Goal: Complete application form: Complete application form

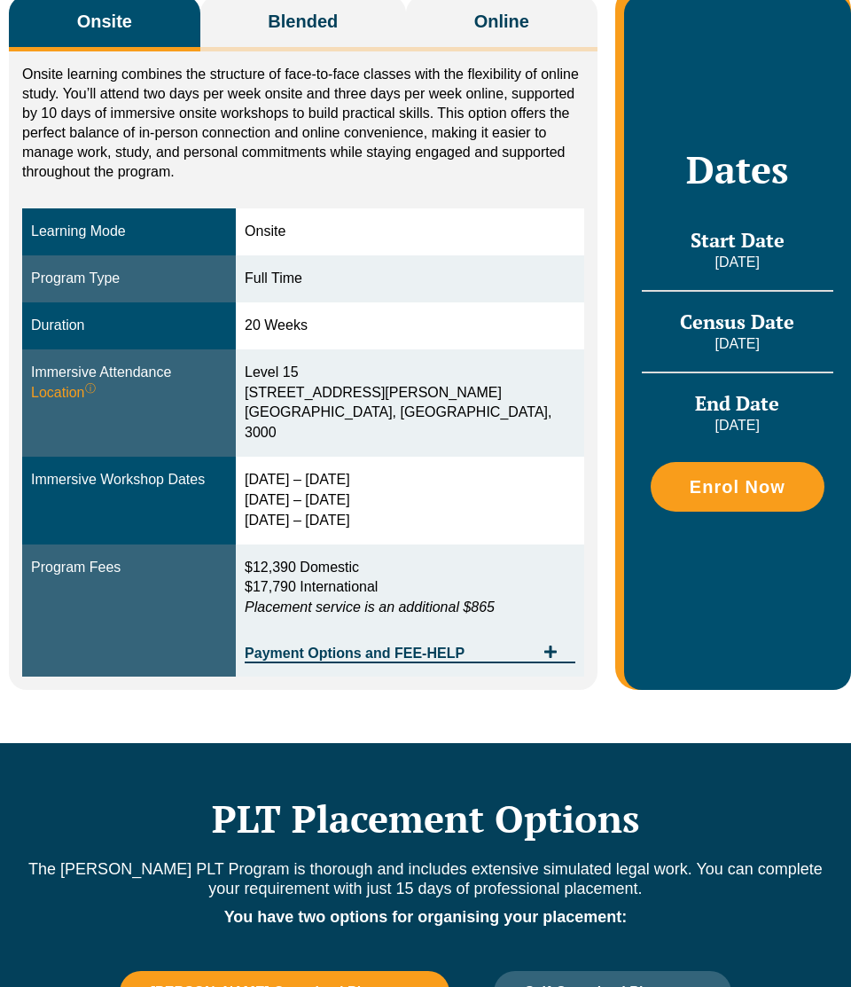
scroll to position [347, 0]
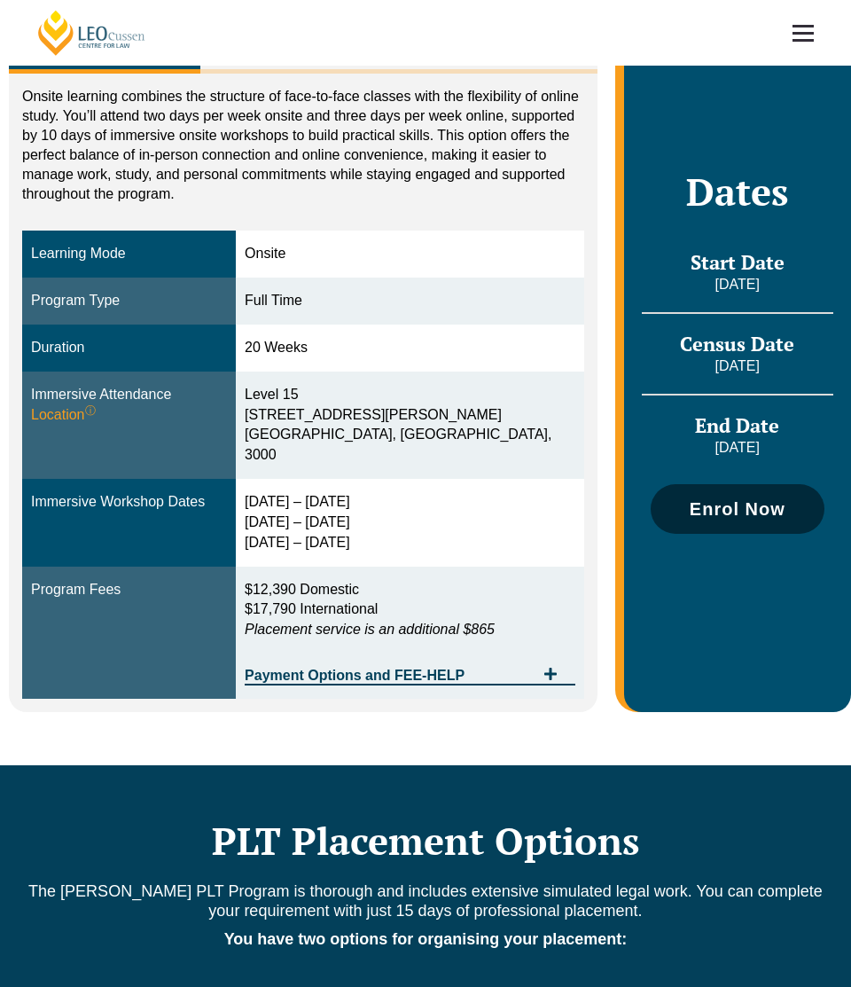
click at [717, 514] on link "Enrol Now" at bounding box center [738, 509] width 174 height 50
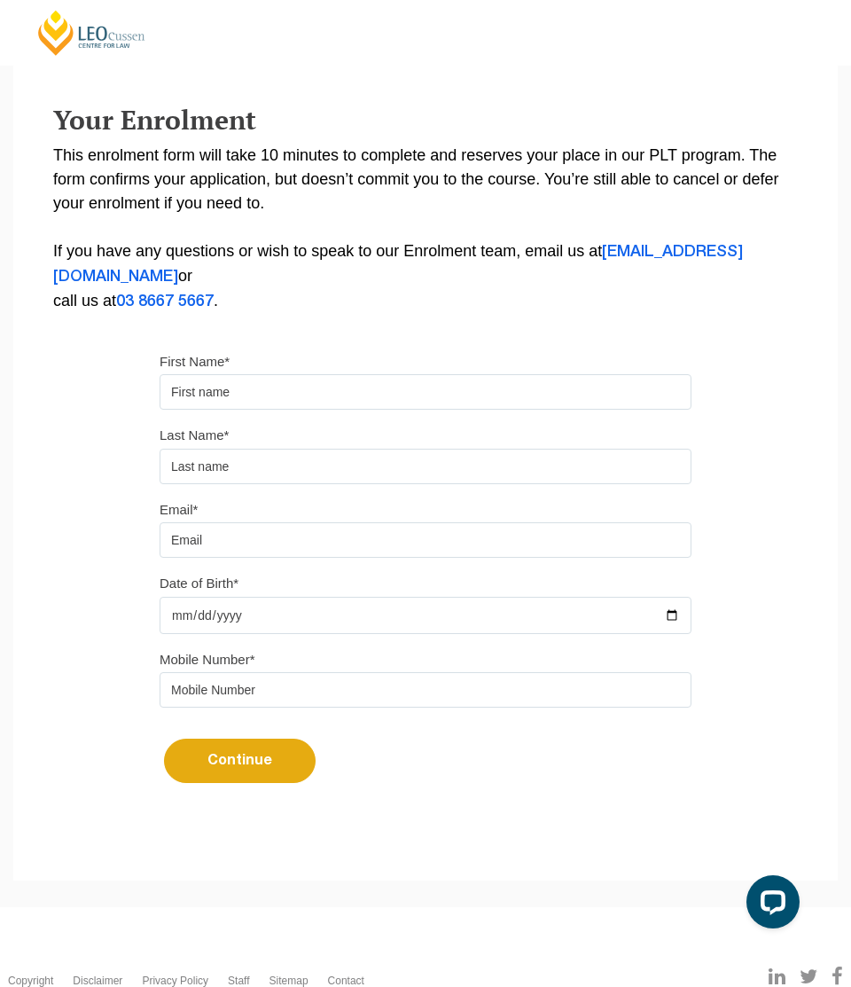
scroll to position [217, 0]
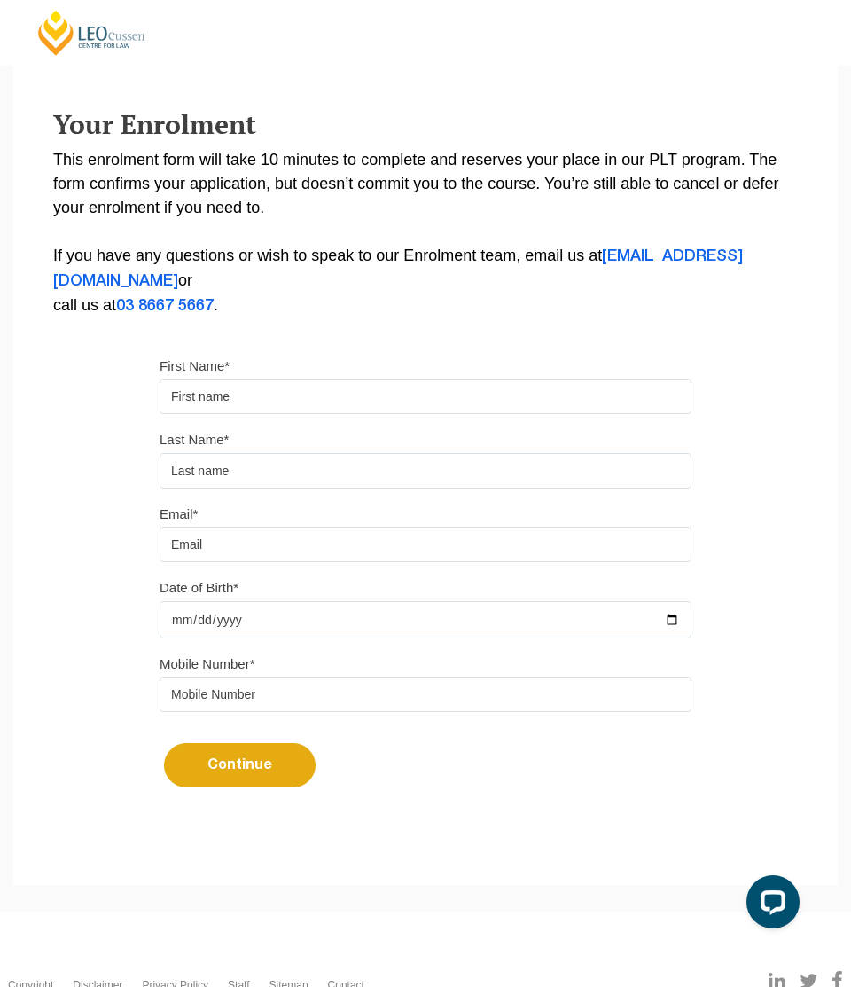
click at [277, 387] on input "First Name*" at bounding box center [426, 396] width 532 height 35
type input "MOHADESA"
type input "HUSSAINI"
type input "mohadesahussaini18@gmail.com"
type input "0450412022"
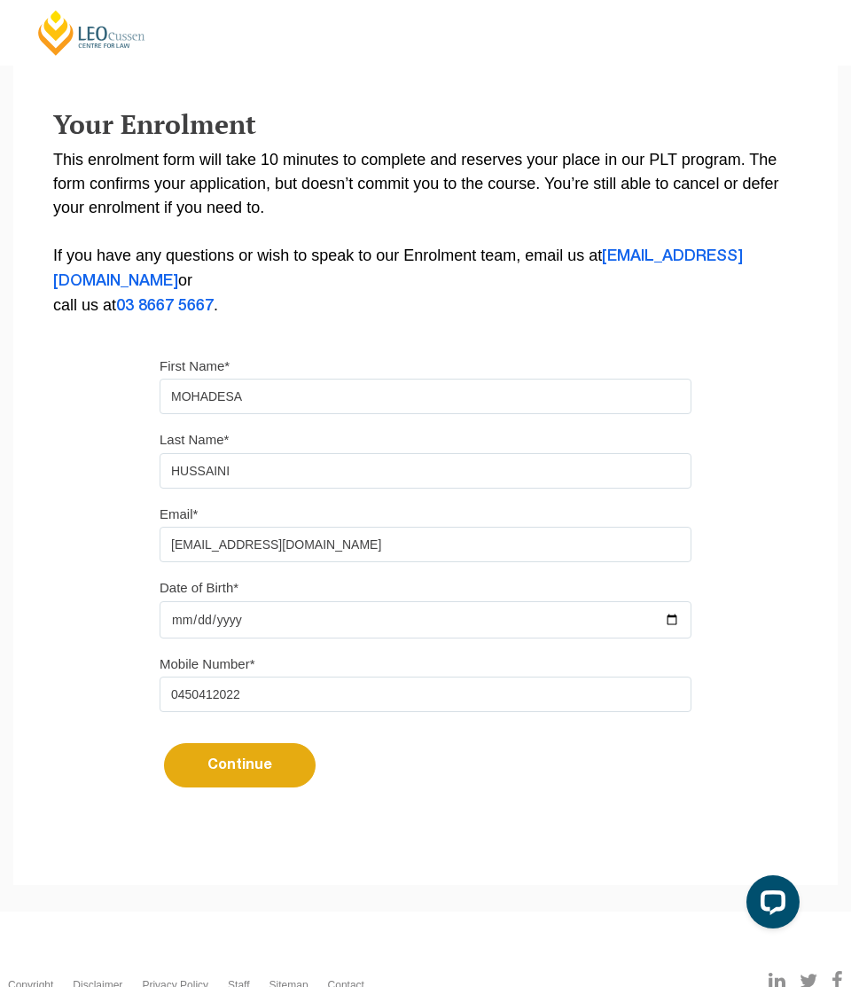
click at [258, 617] on input "Date of Birth*" at bounding box center [426, 619] width 532 height 37
click at [671, 628] on input "Date of Birth*" at bounding box center [426, 619] width 532 height 37
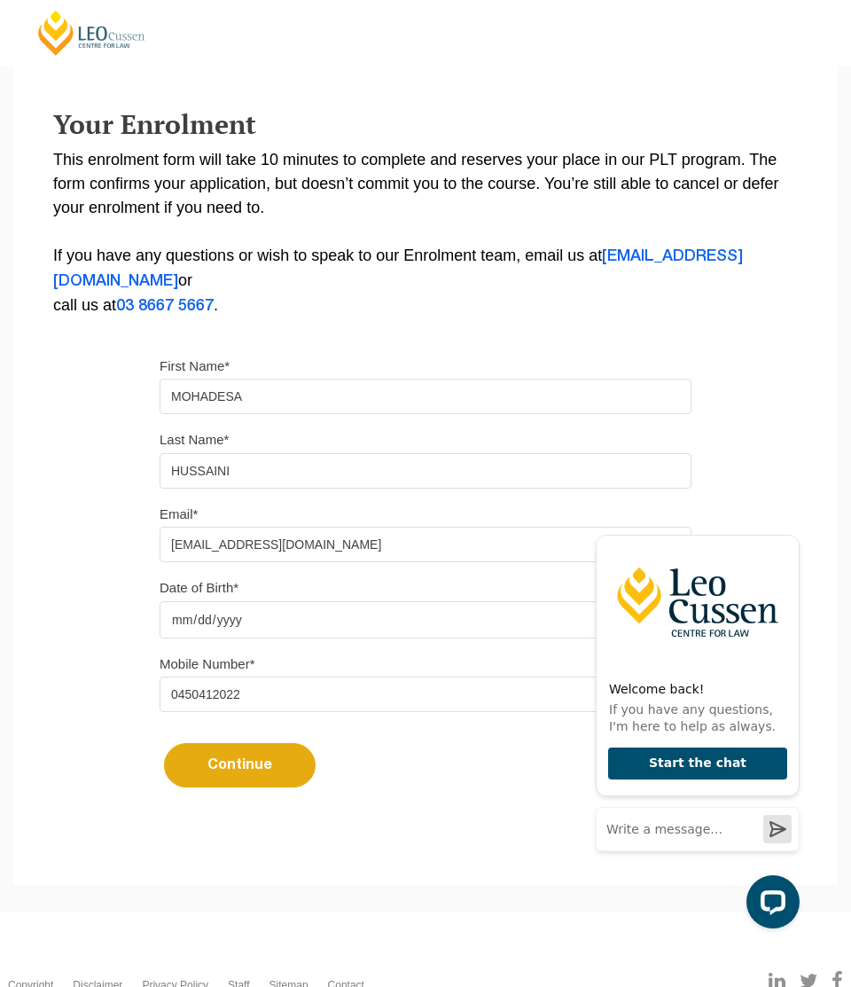
type input "2001-02-07"
click at [232, 769] on button "Continue" at bounding box center [240, 765] width 152 height 44
select select
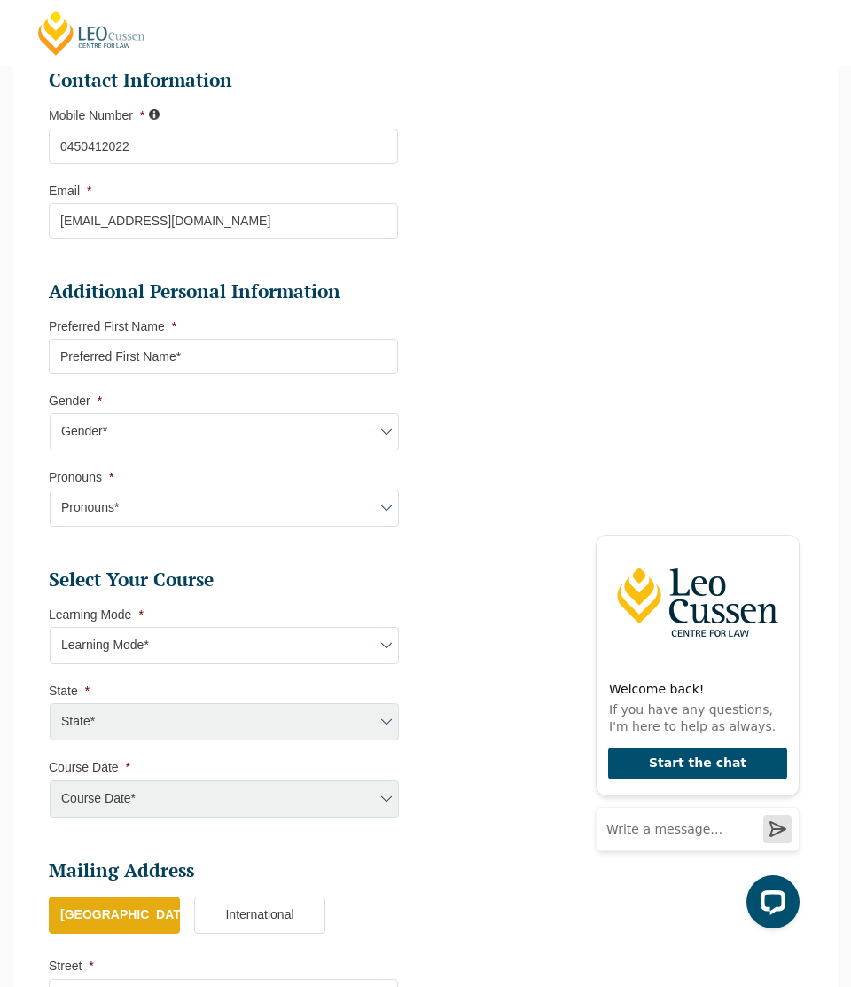
scroll to position [554, 0]
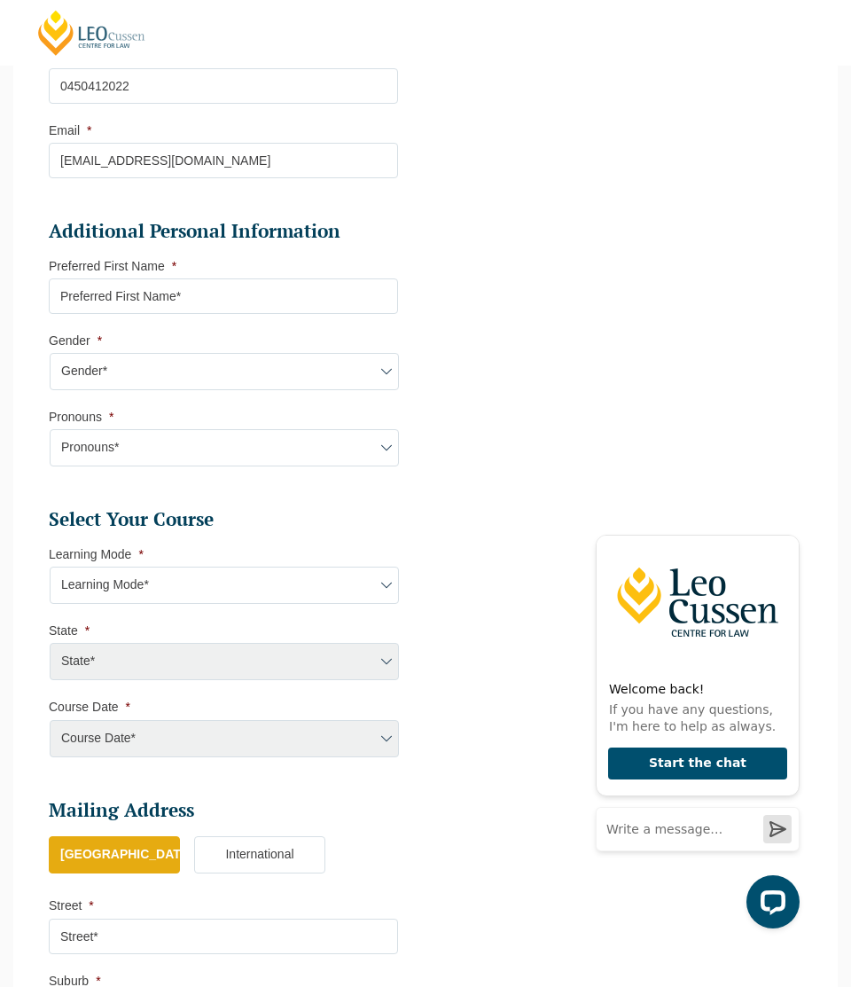
click at [205, 296] on input "Preferred First Name *" at bounding box center [223, 295] width 349 height 35
type input "MOHADESA"
select select "VIC"
select select
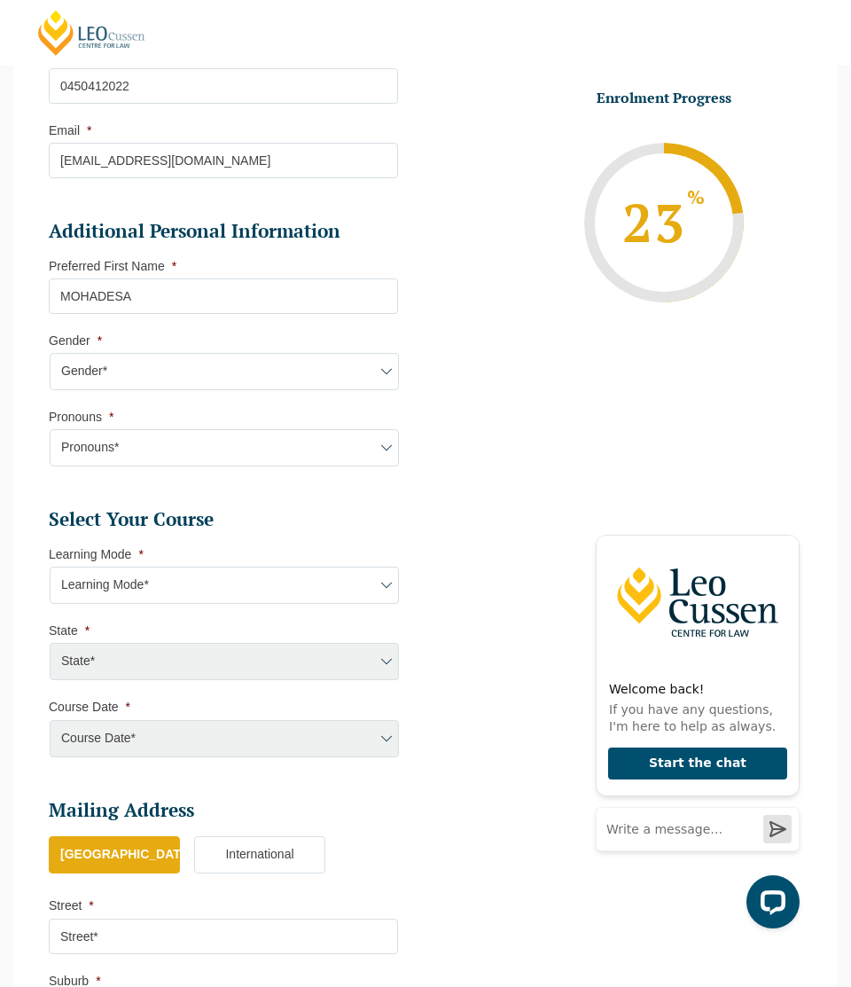
click at [158, 380] on select "Gender* Male Female Nonbinary Intersex Prefer not to disclose Other" at bounding box center [224, 371] width 349 height 37
select select "Female"
click at [121, 441] on select "Pronouns* She/Her/Hers He/Him/His They/Them/Theirs Other Prefer not to disclose" at bounding box center [224, 447] width 349 height 37
select select "She/Her/Hers"
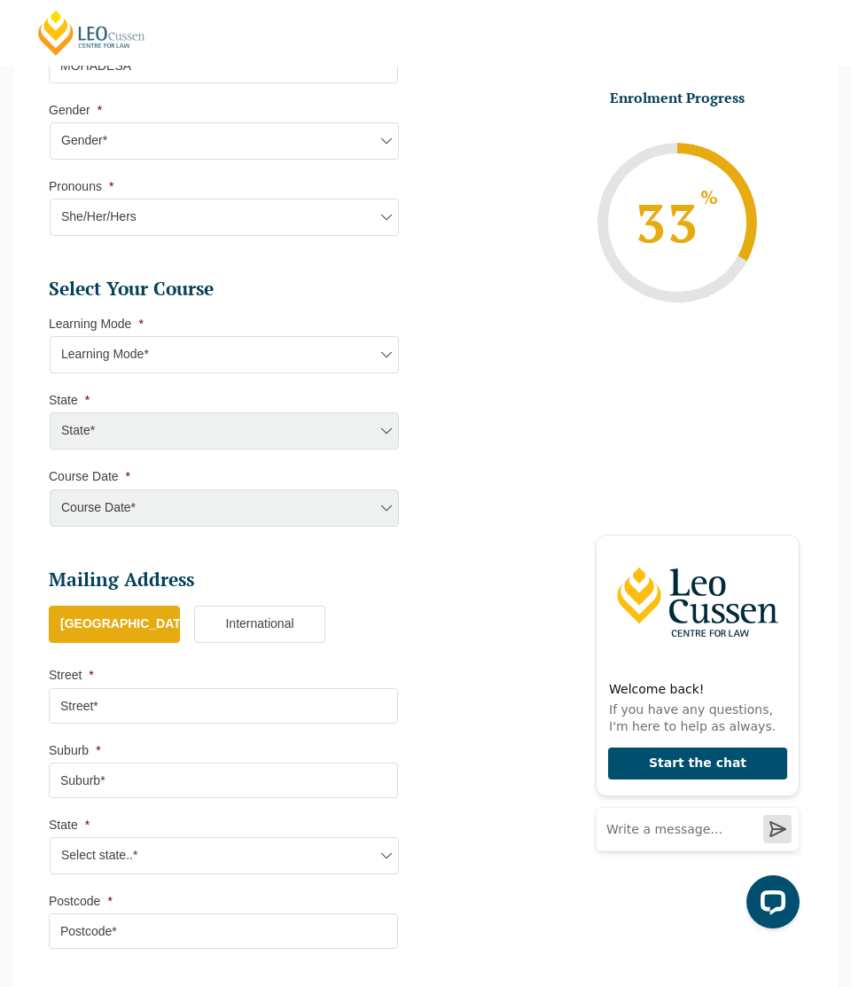
scroll to position [809, 0]
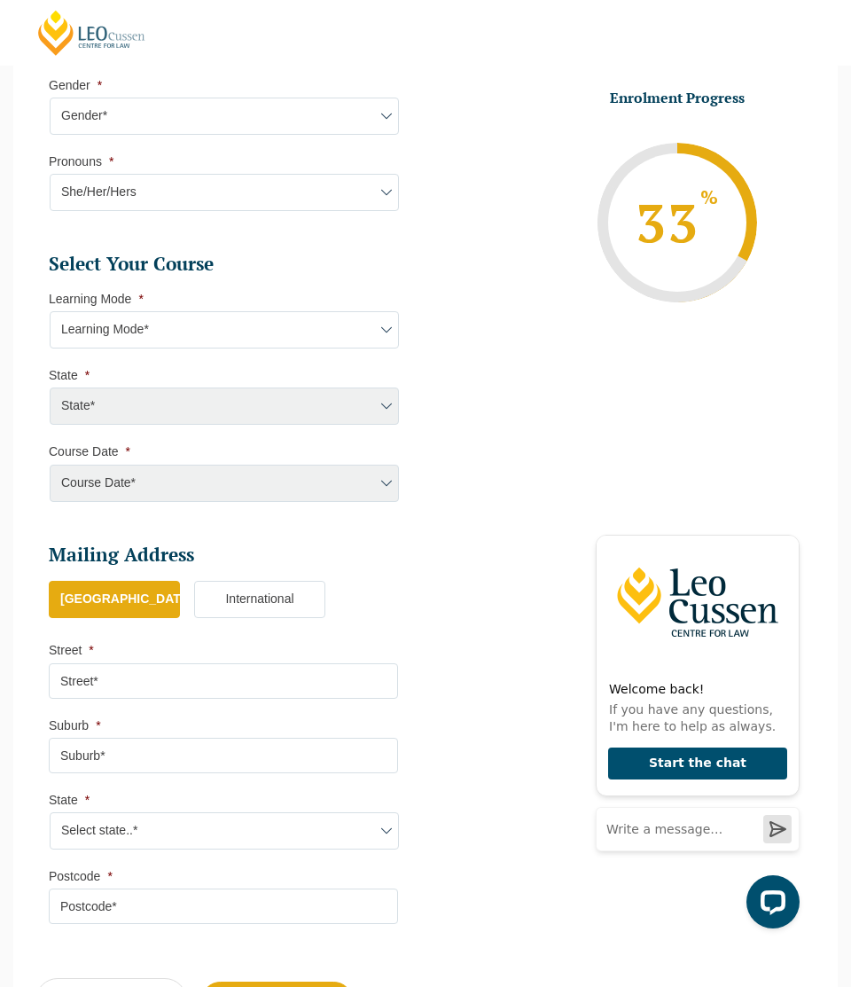
click at [195, 333] on select "Learning Mode* Online Full Time Learning Online Part Time Learning Blended Full…" at bounding box center [224, 329] width 349 height 37
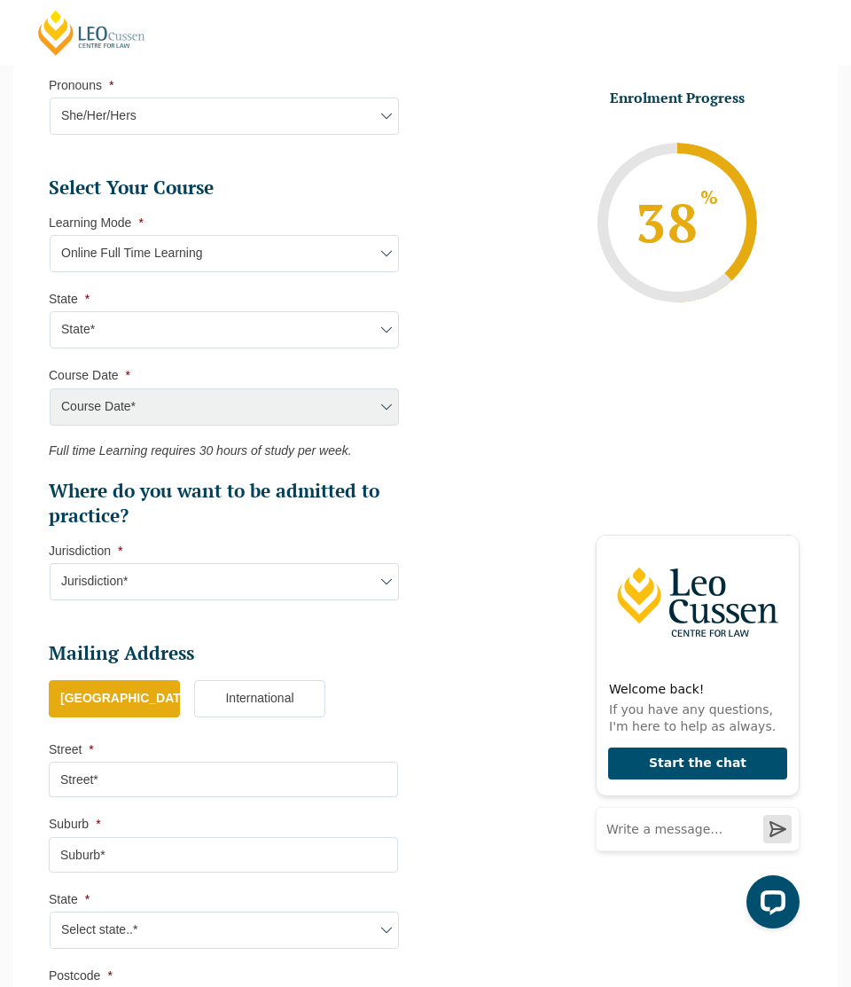
scroll to position [923, 0]
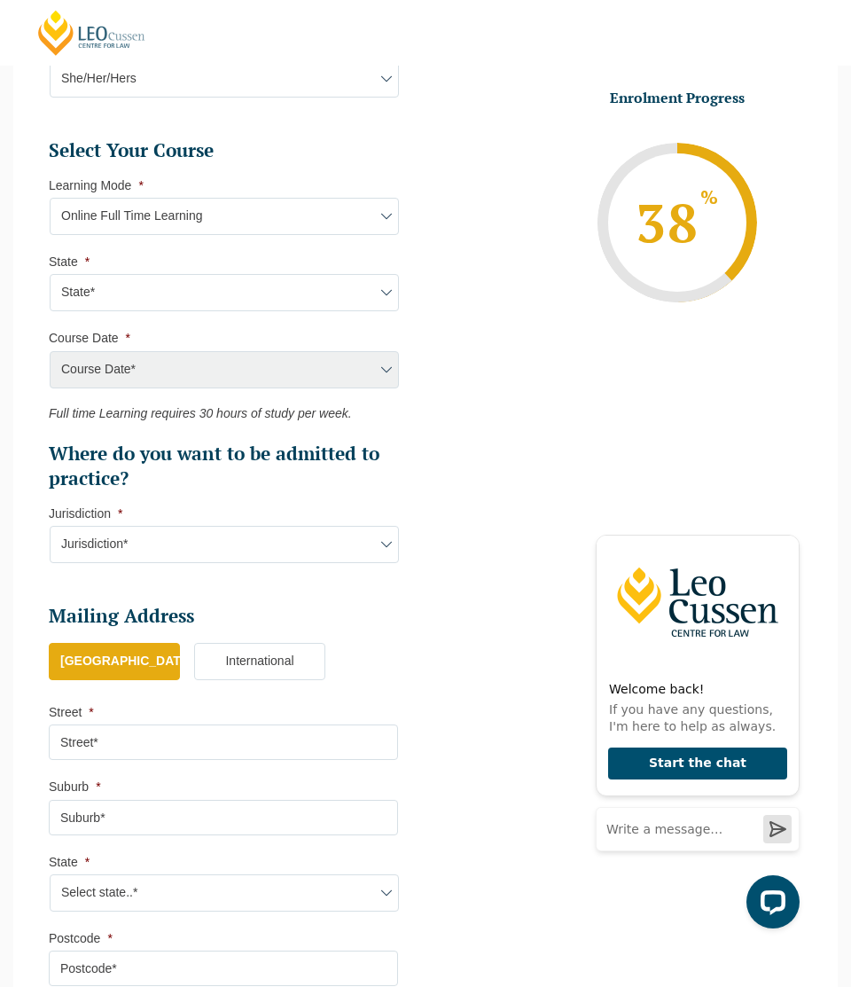
click at [240, 220] on select "Learning Mode* Online Full Time Learning Online Part Time Learning Blended Full…" at bounding box center [224, 216] width 349 height 37
select select "Onsite Full Time Learning"
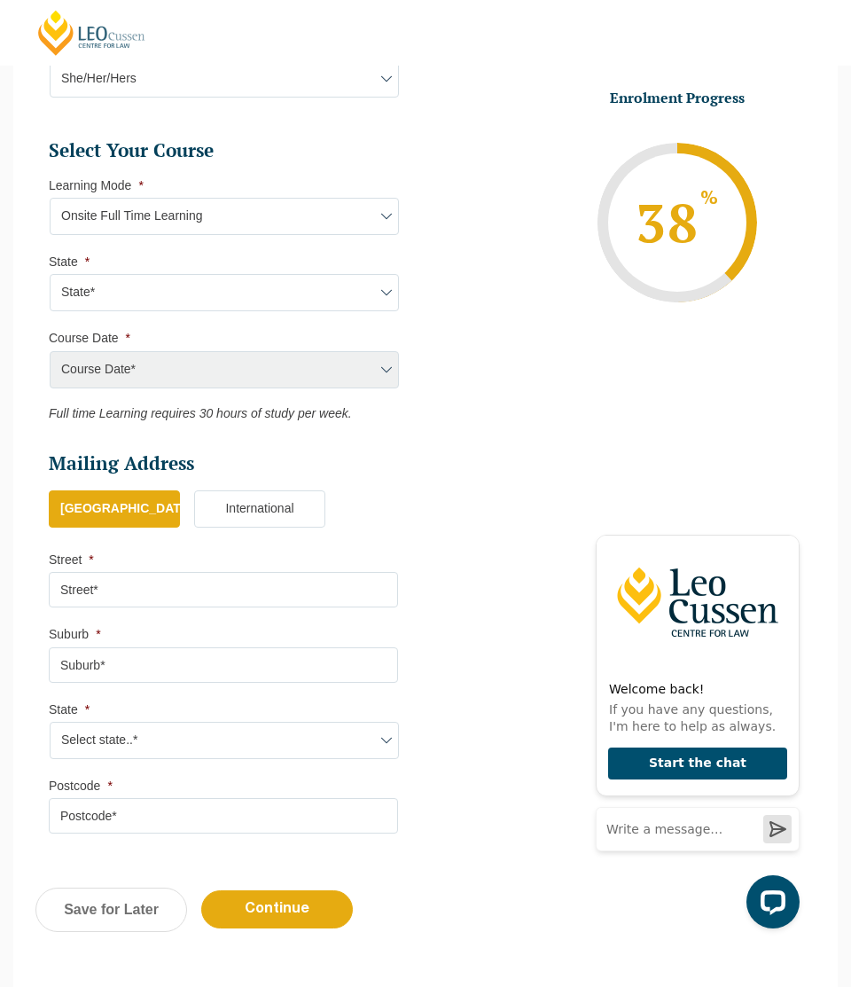
scroll to position [947, 0]
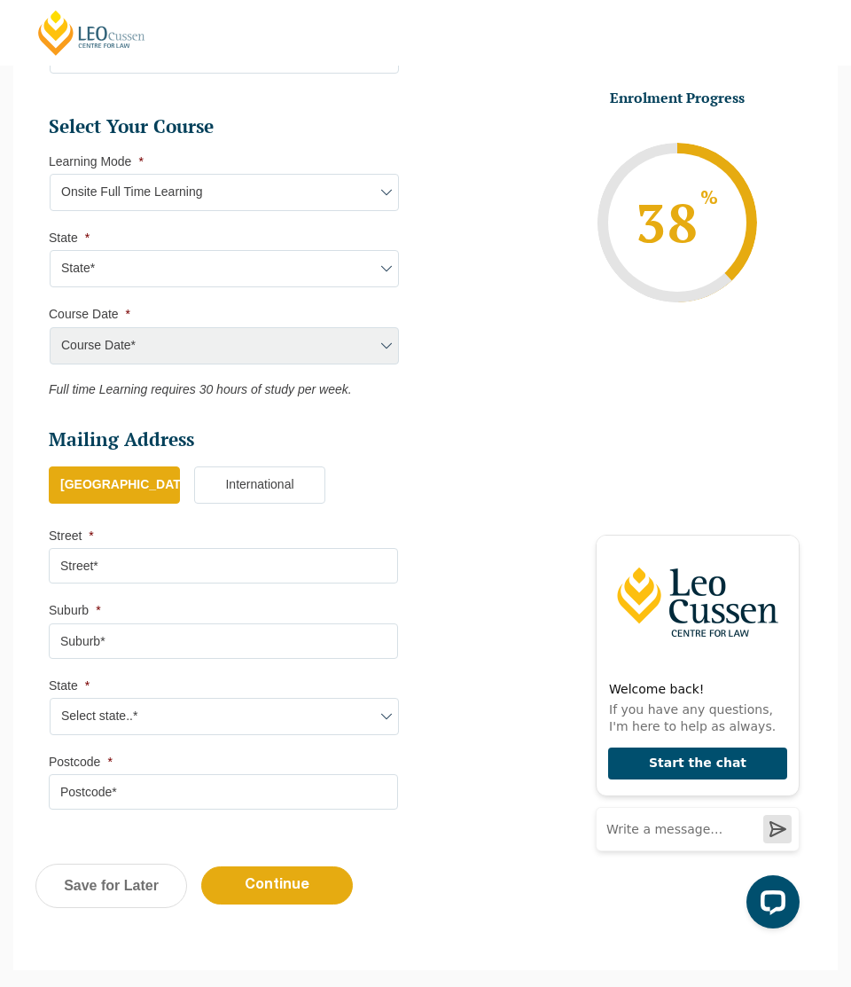
click at [276, 271] on select "State* VIC" at bounding box center [224, 268] width 349 height 37
select select "VIC"
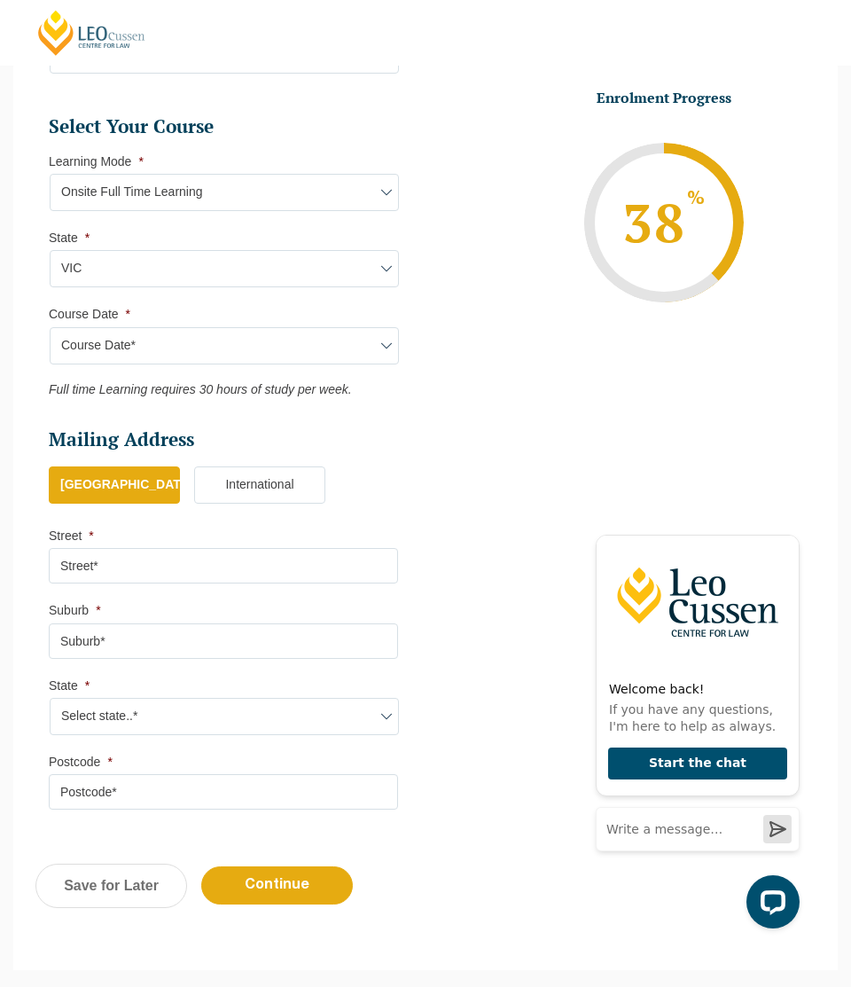
click at [204, 358] on select "Course Date* January 2026 (27-Jan-2026 to 12-Jun-2026) August 2026 (03-Aug-2026…" at bounding box center [224, 345] width 349 height 37
select select "January 2026 (27-Jan-2026 to 12-Jun-2026)"
type input "Intake 01 January 2026 FT"
type input "Practical Legal Training (VIC)"
select select "VIC PLT (JAN) 2026 Full Time Onsite"
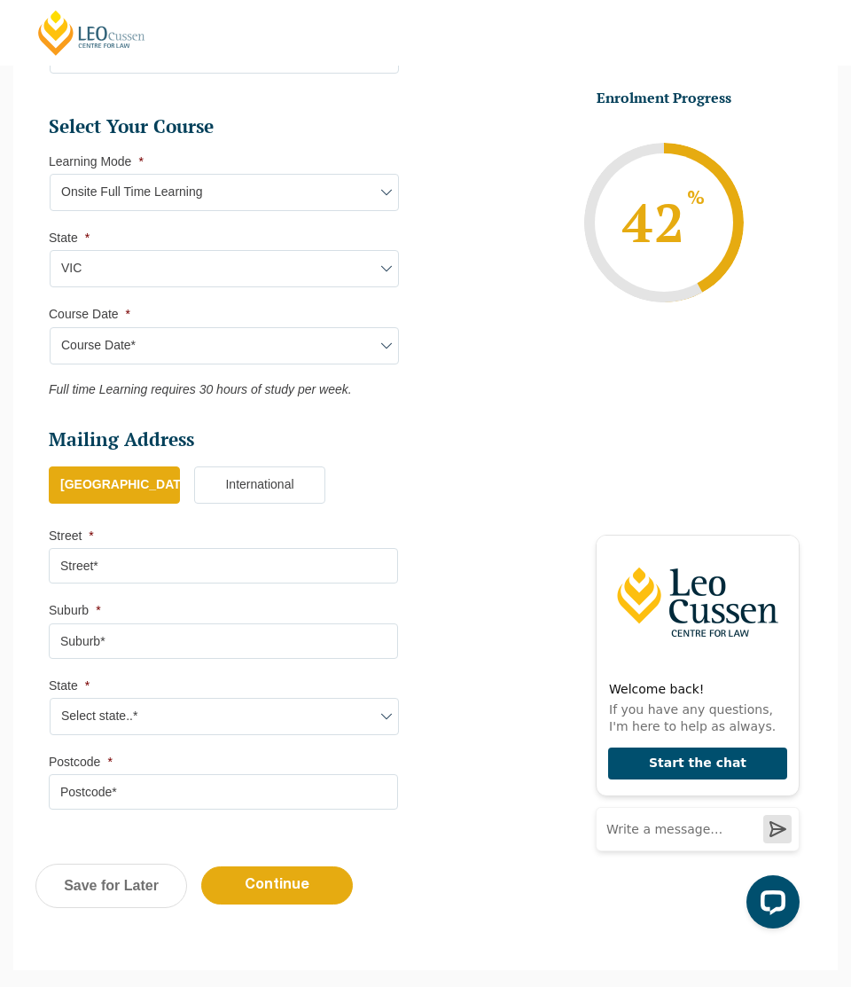
click at [213, 344] on select "Course Date* January 2026 (27-Jan-2026 to 12-Jun-2026) August 2026 (03-Aug-2026…" at bounding box center [224, 345] width 349 height 37
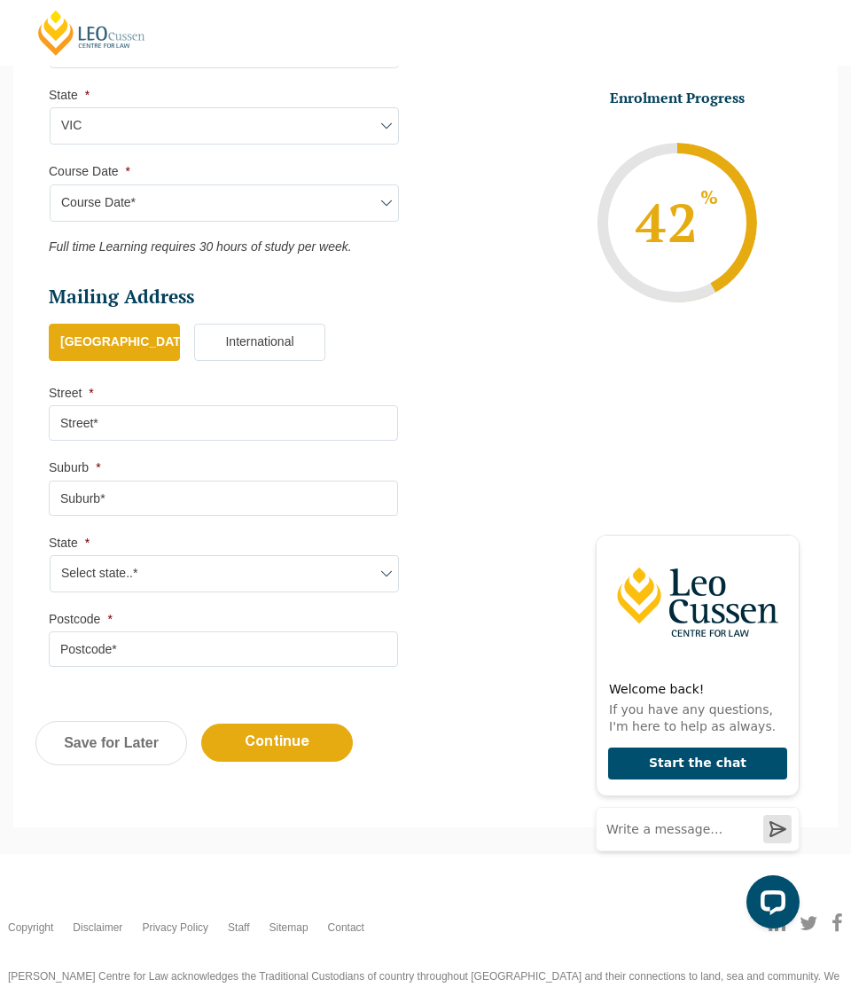
scroll to position [1092, 0]
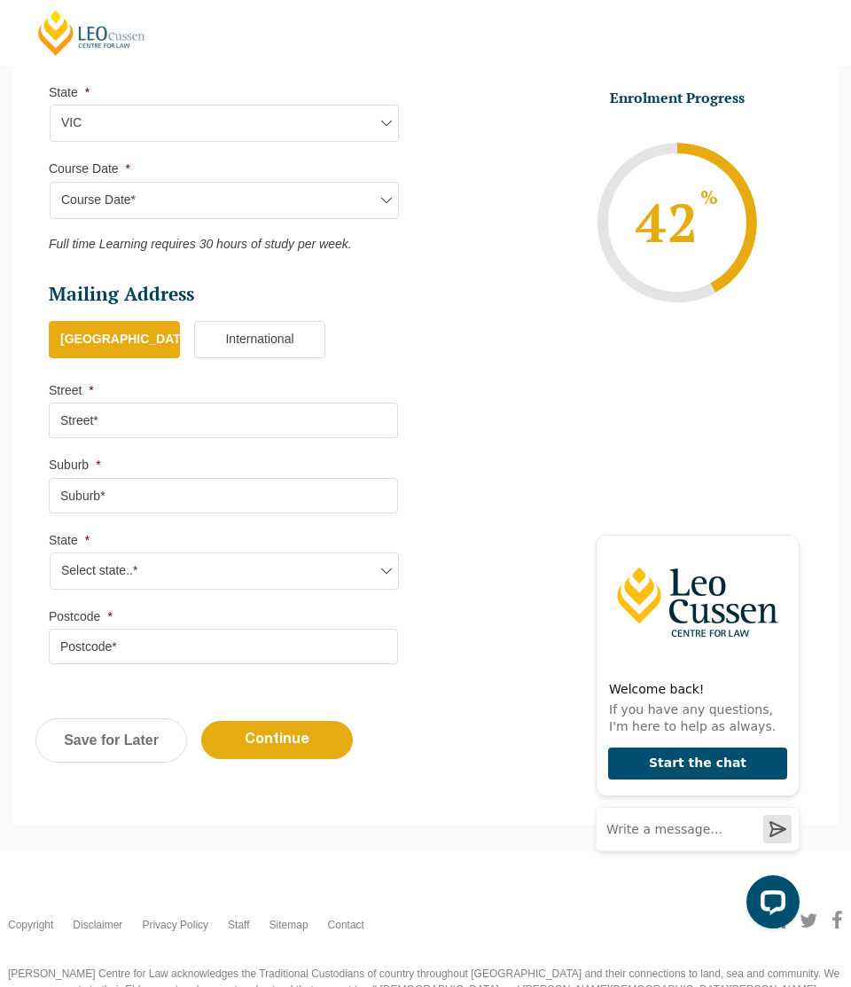
click at [172, 430] on input "Street *" at bounding box center [223, 419] width 349 height 35
type input "59 TARATA DR"
type input "DOVETON"
select select "VIC"
type input "3177"
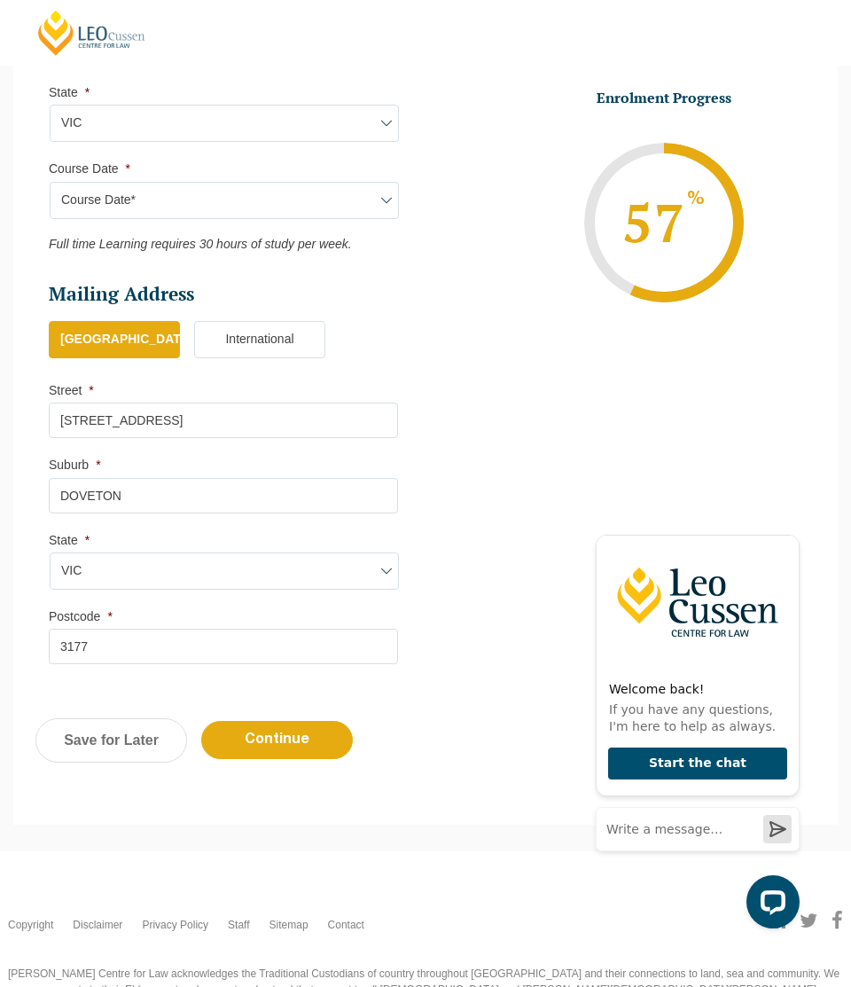
click at [77, 425] on input "59 TARATA DR" at bounding box center [223, 419] width 349 height 35
type input "57 TARATA DR"
click at [268, 753] on input "Continue" at bounding box center [277, 740] width 152 height 38
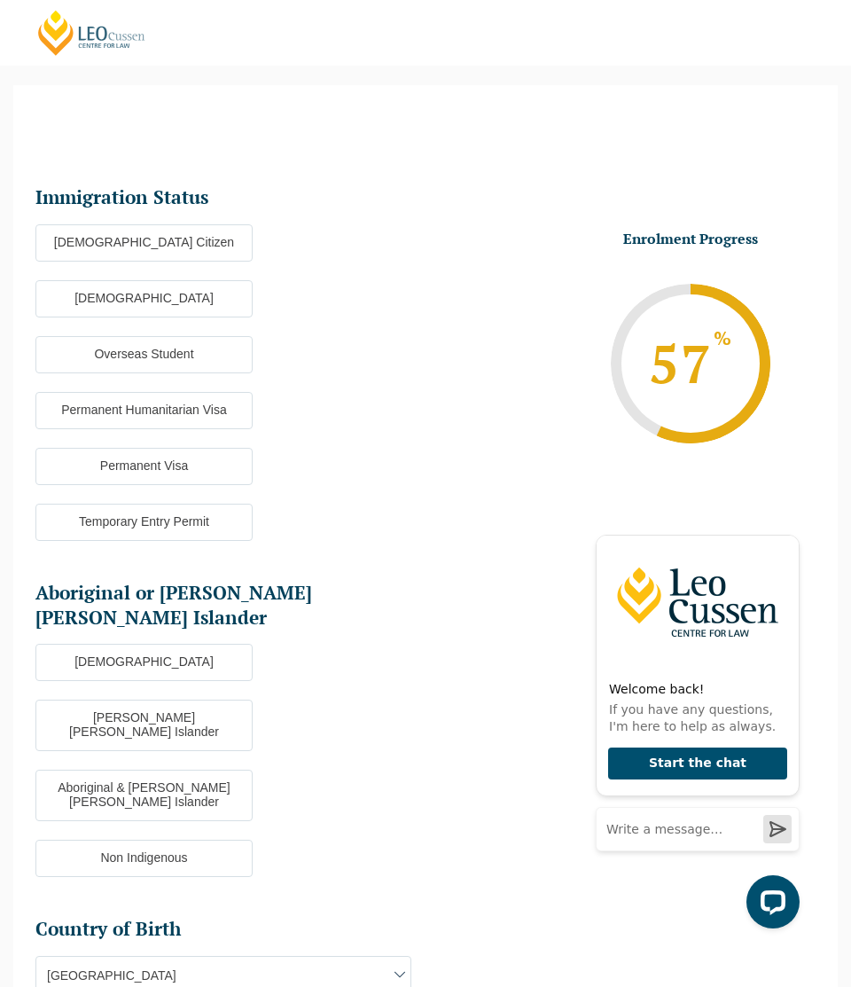
scroll to position [98, 0]
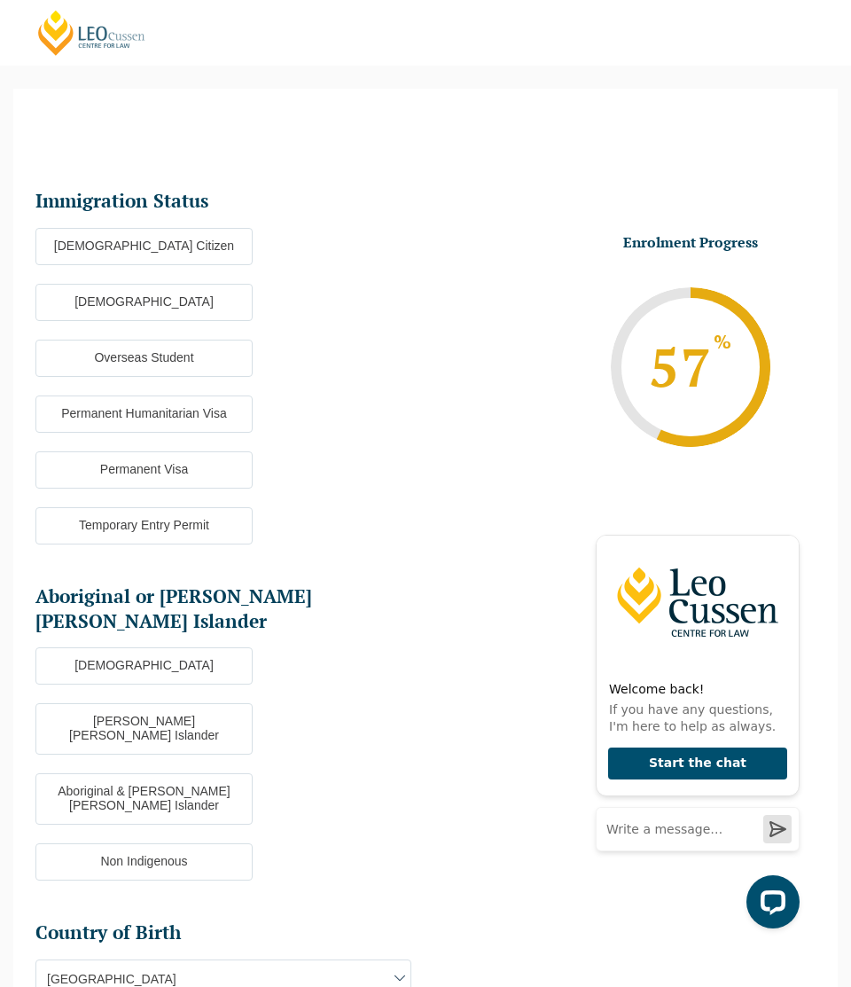
click at [179, 233] on label "Australian Citizen" at bounding box center [143, 246] width 217 height 37
click at [0, 0] on input "Australian Citizen" at bounding box center [0, 0] width 0 height 0
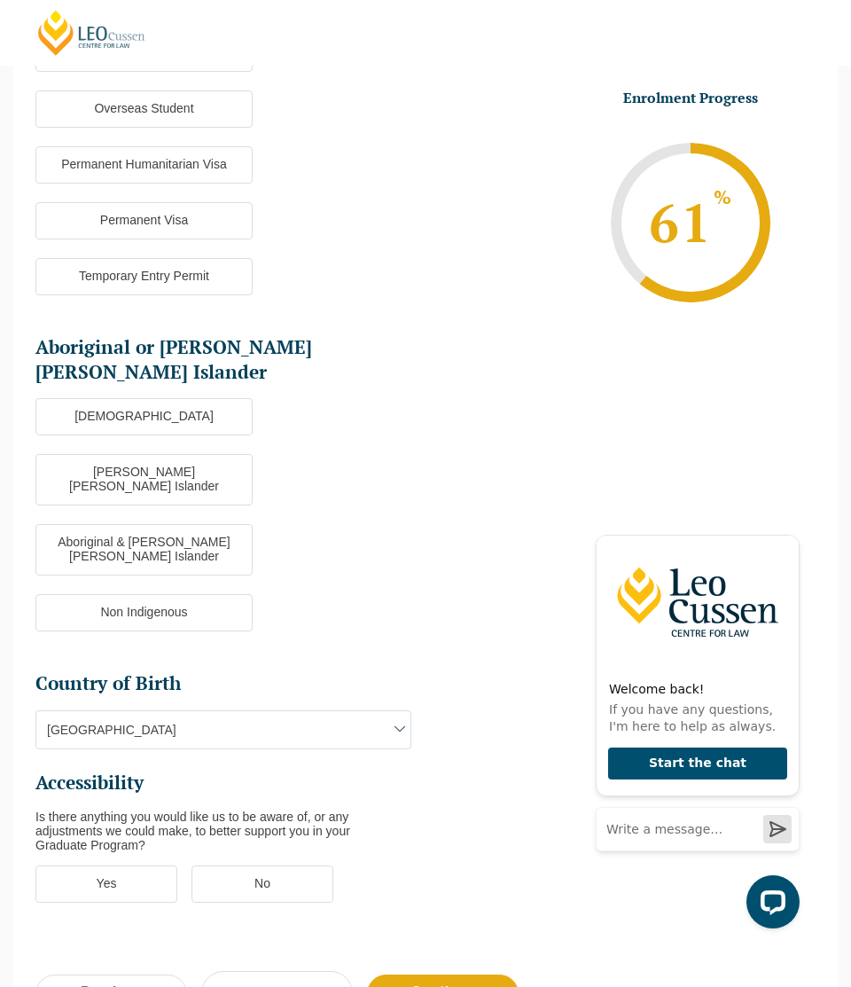
scroll to position [364, 0]
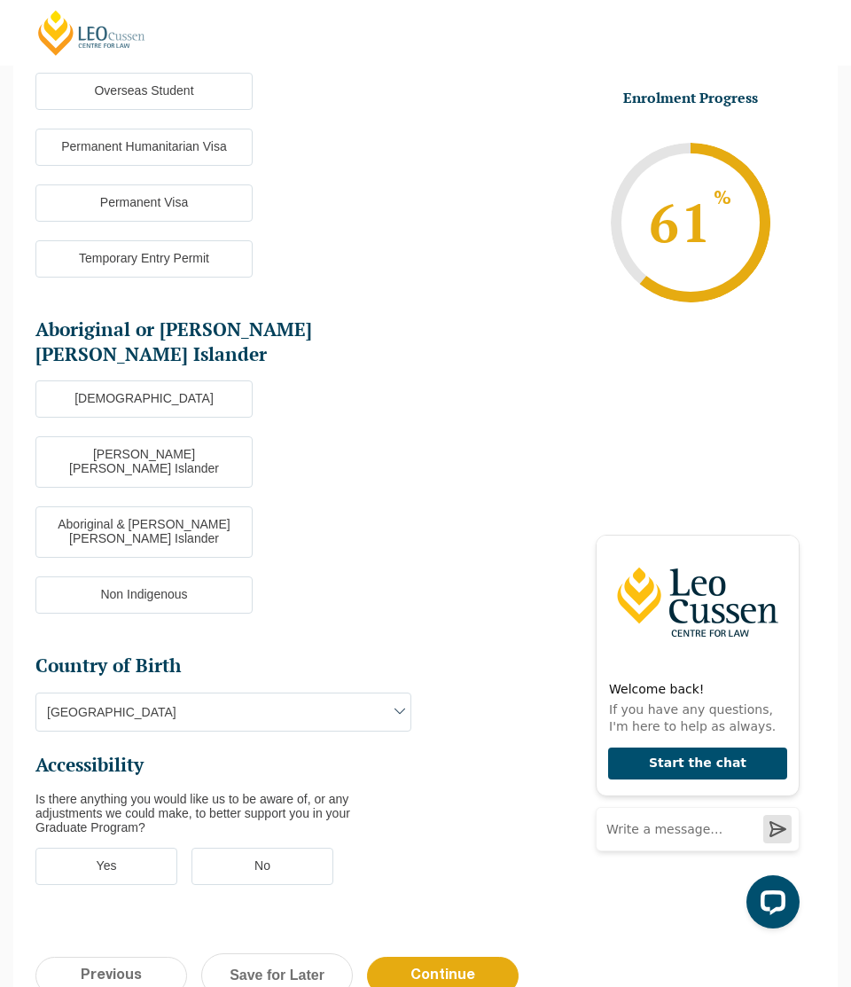
click at [146, 576] on label "Non Indigenous" at bounding box center [143, 594] width 217 height 37
click at [0, 0] on input "Non Indigenous" at bounding box center [0, 0] width 0 height 0
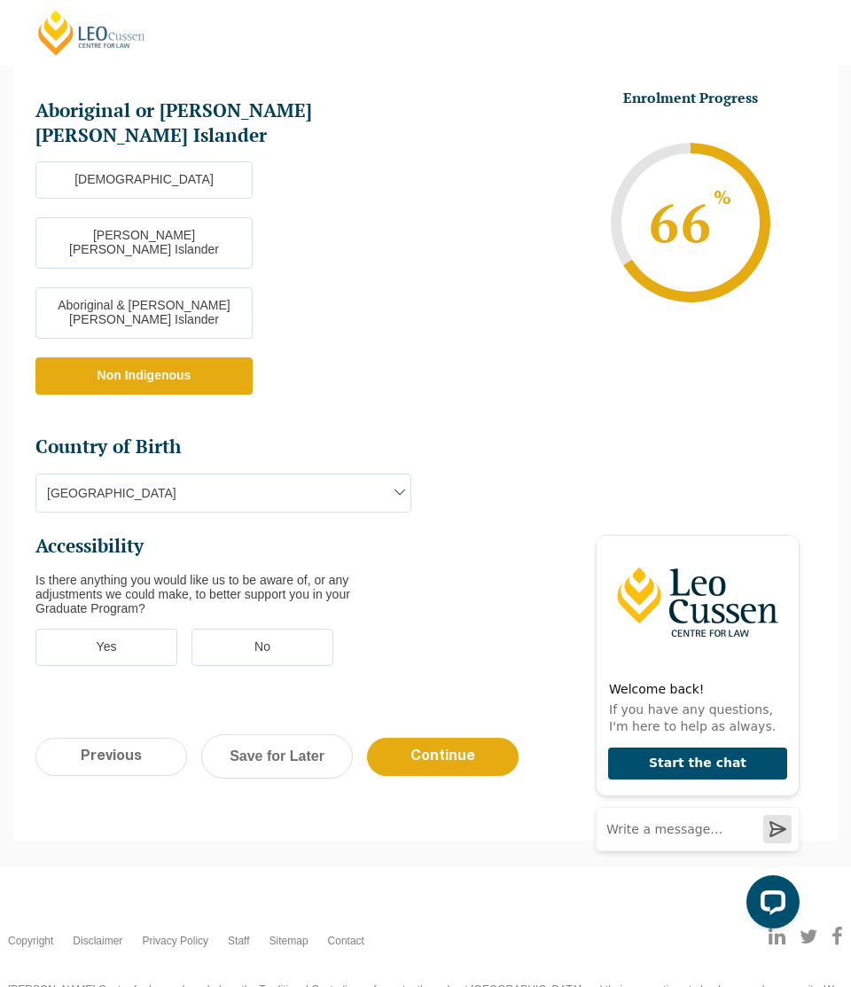
scroll to position [610, 0]
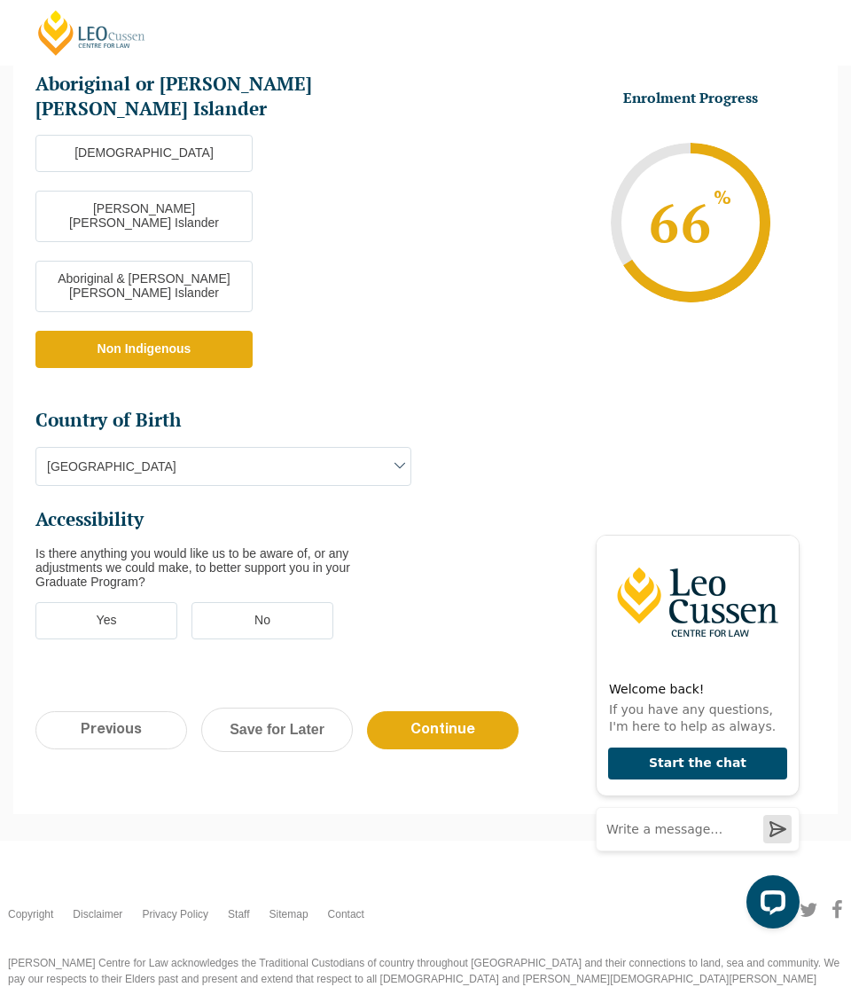
click at [229, 448] on span "Australia" at bounding box center [223, 466] width 374 height 37
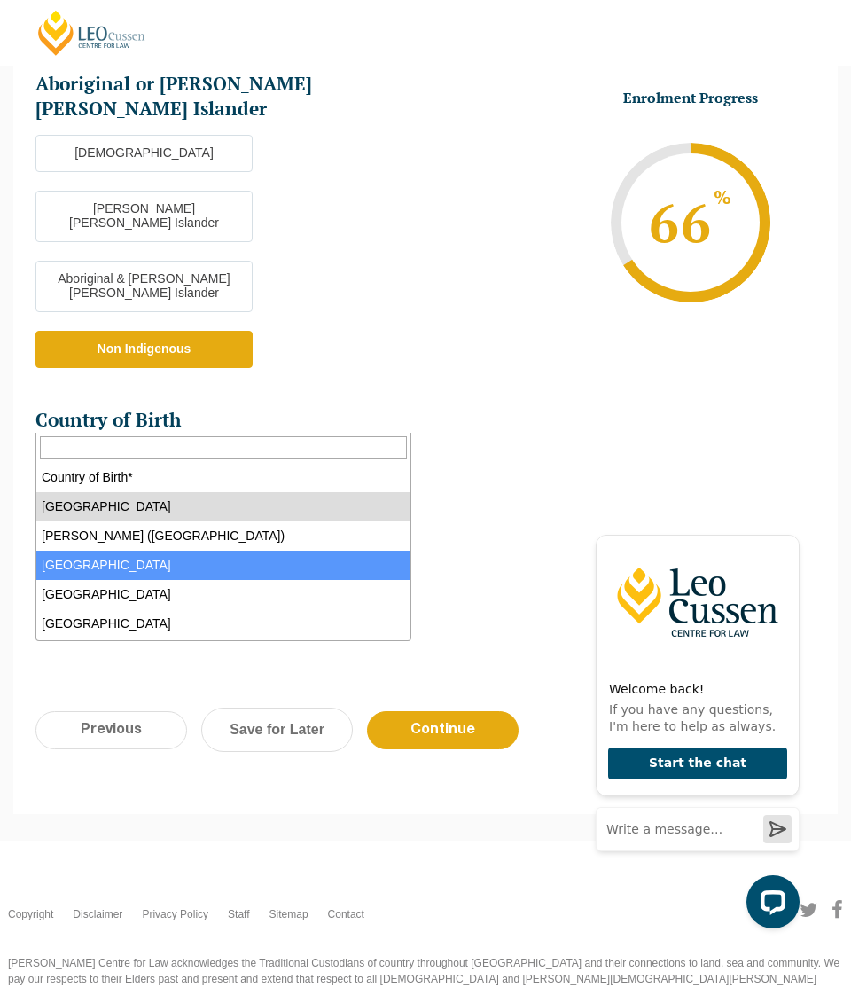
select select "Afghanistan 7201"
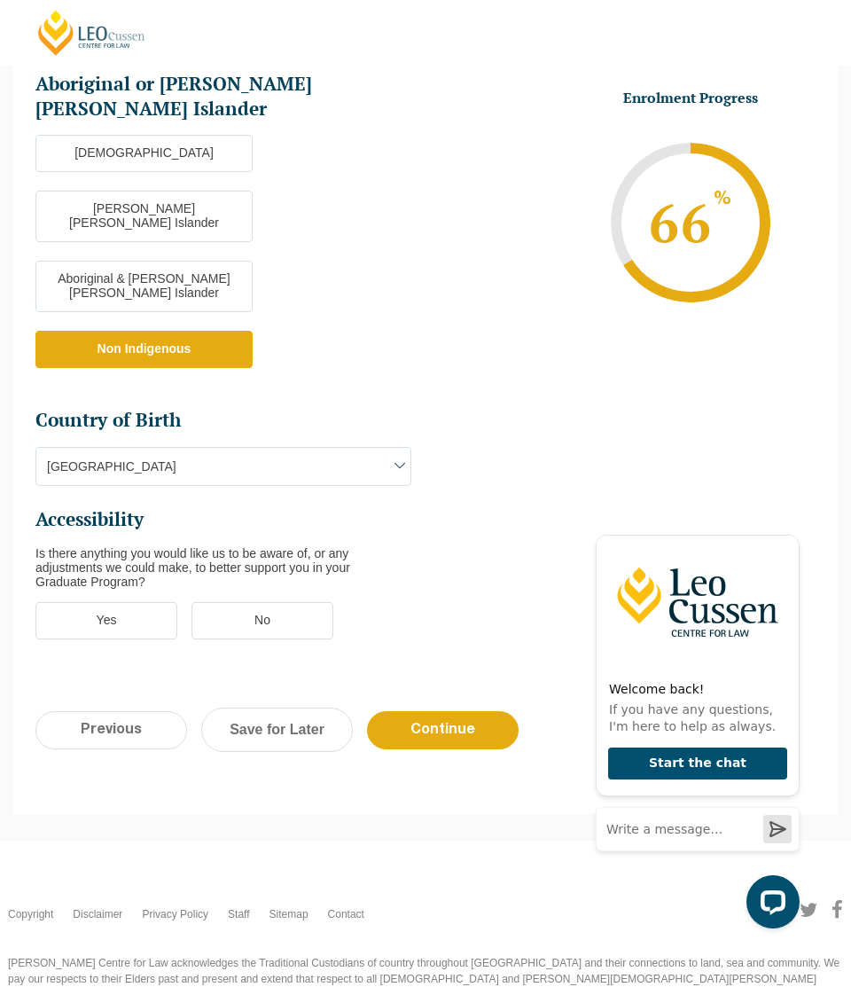
click at [105, 602] on label "Yes" at bounding box center [106, 620] width 142 height 37
click at [0, 0] on input "Yes" at bounding box center [0, 0] width 0 height 0
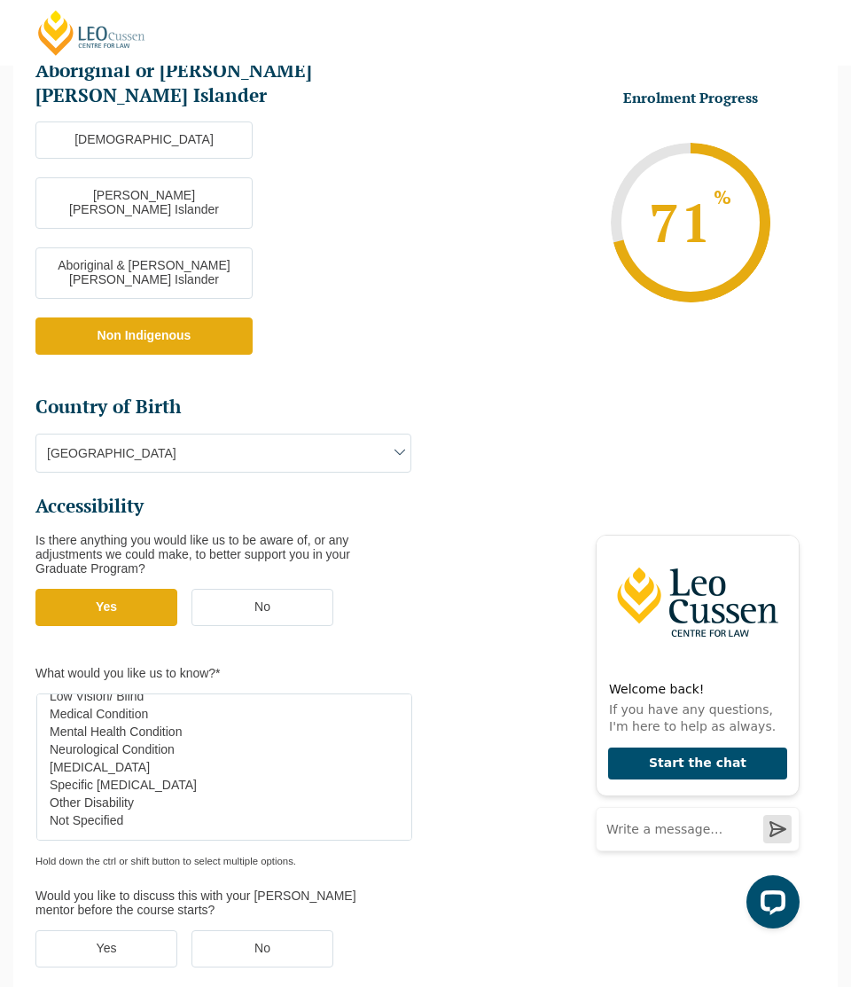
scroll to position [627, 0]
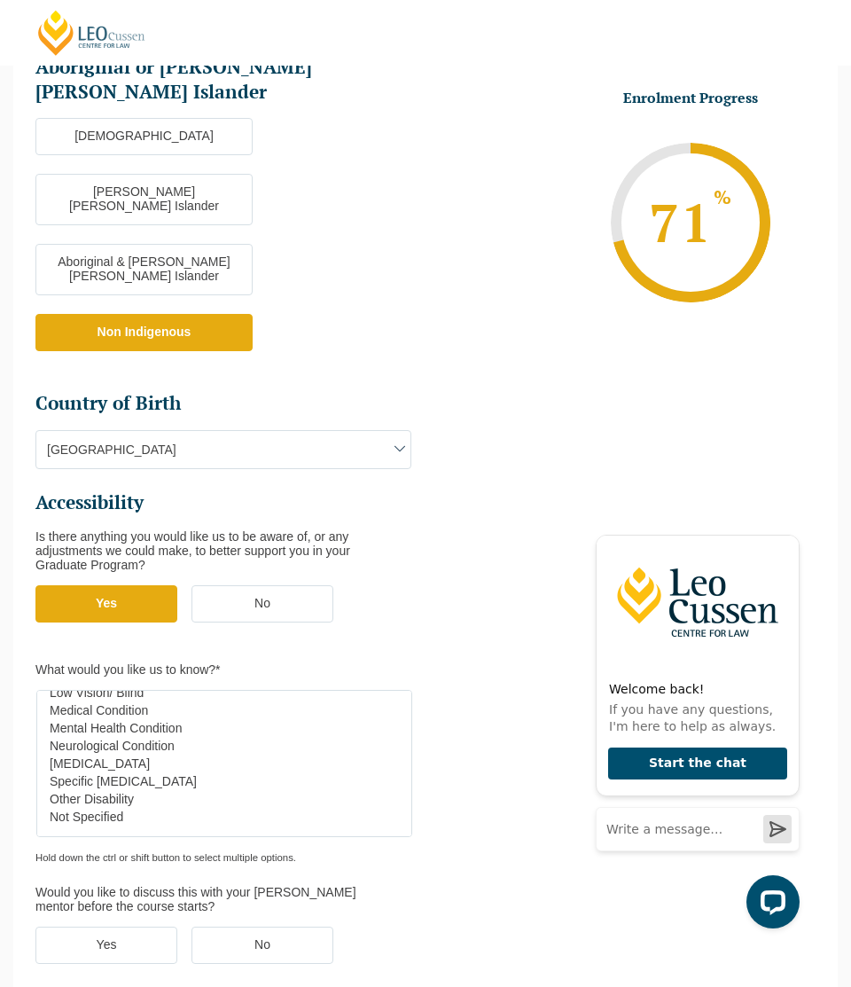
select select "Mental Health Condition"
click at [137, 719] on option "Mental Health Condition" at bounding box center [220, 728] width 344 height 18
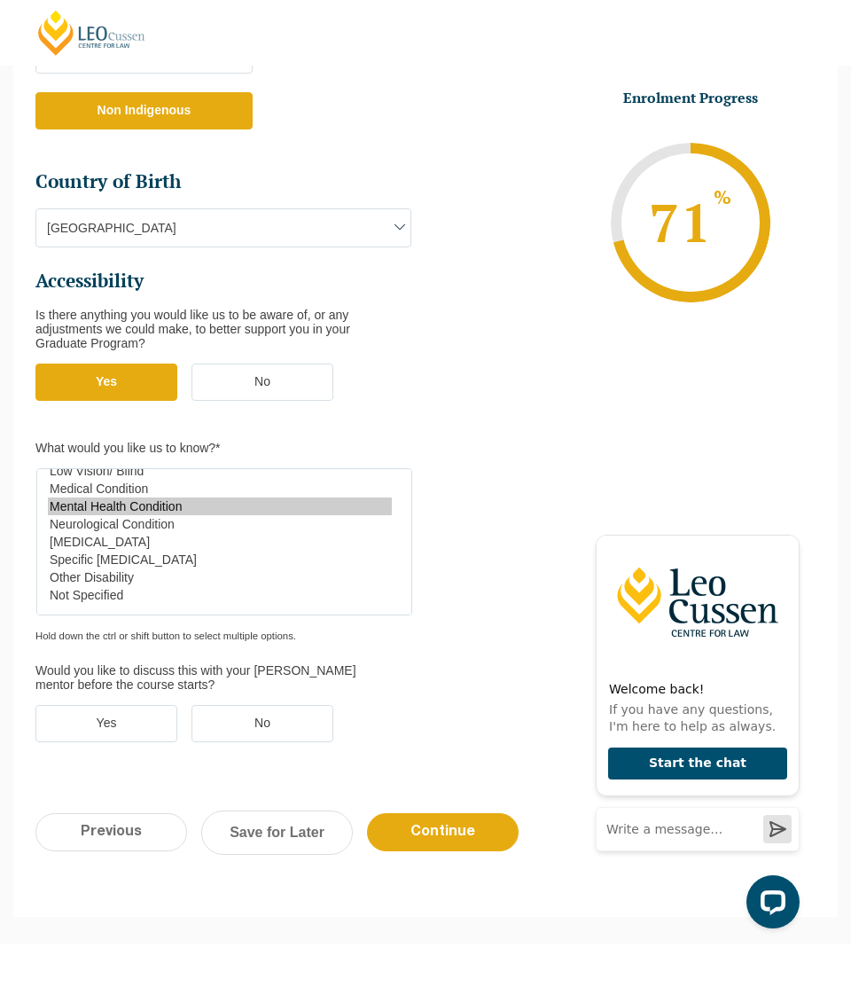
scroll to position [855, 0]
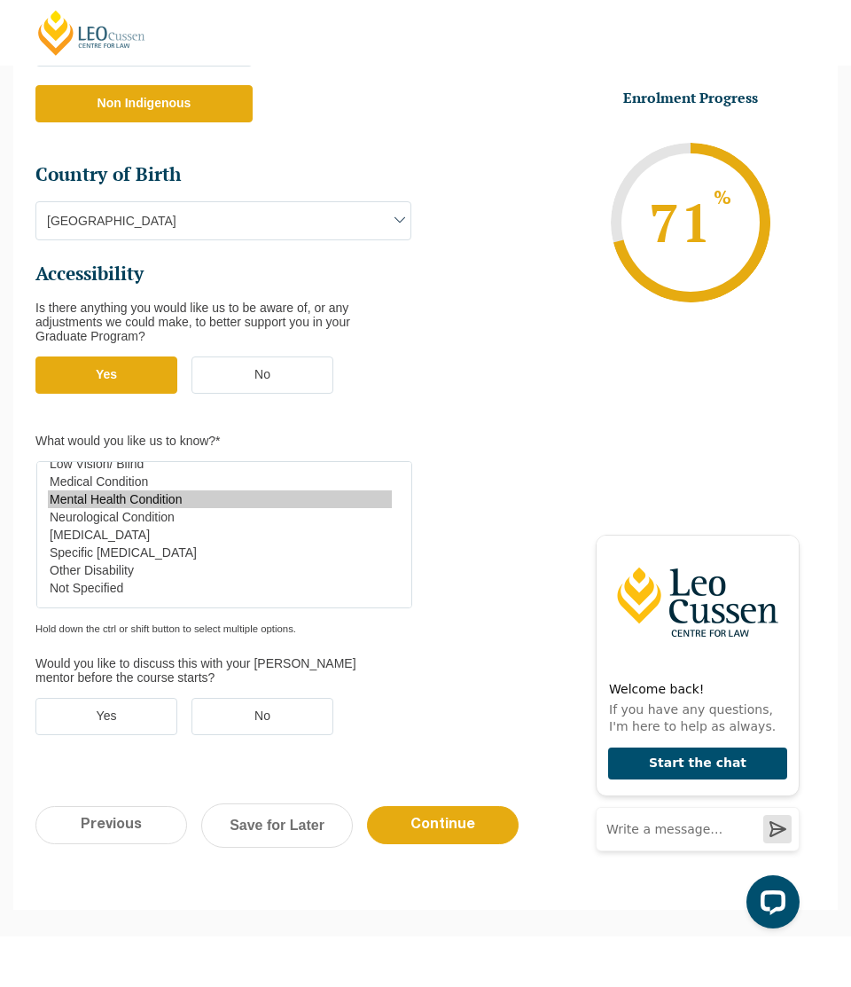
click at [251, 698] on label "No" at bounding box center [262, 716] width 142 height 37
click at [0, 0] on input "No" at bounding box center [0, 0] width 0 height 0
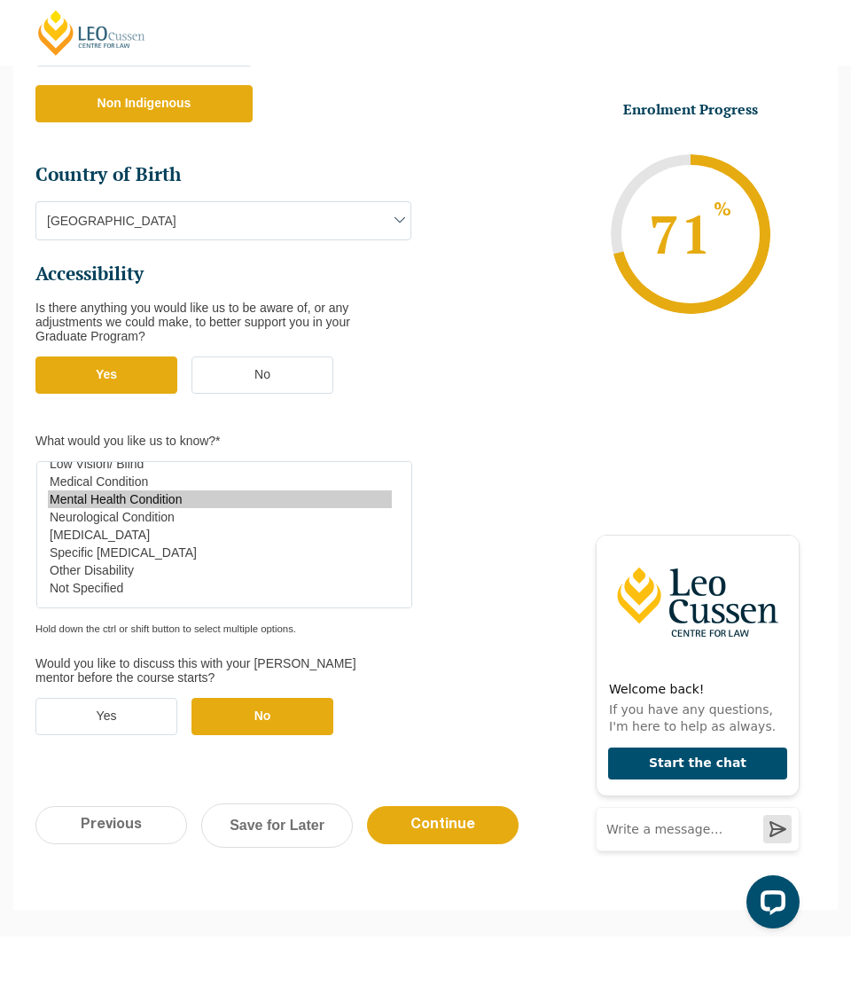
scroll to position [956, 0]
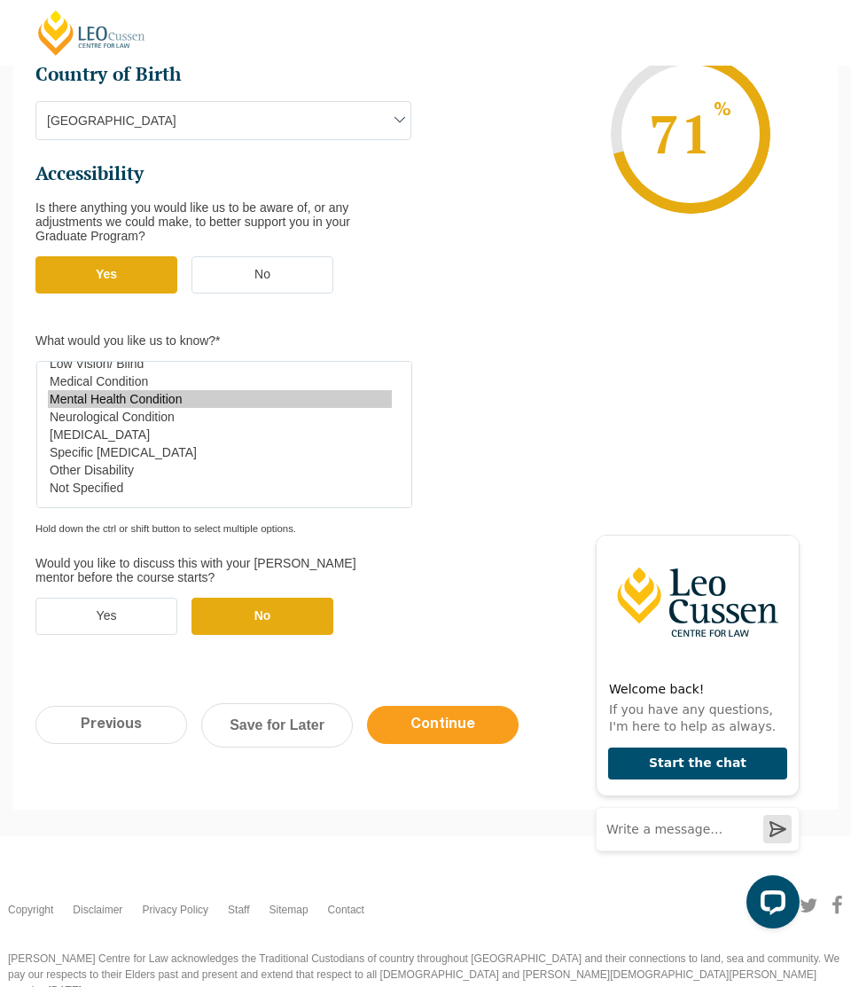
click at [436, 706] on input "Continue" at bounding box center [443, 725] width 152 height 38
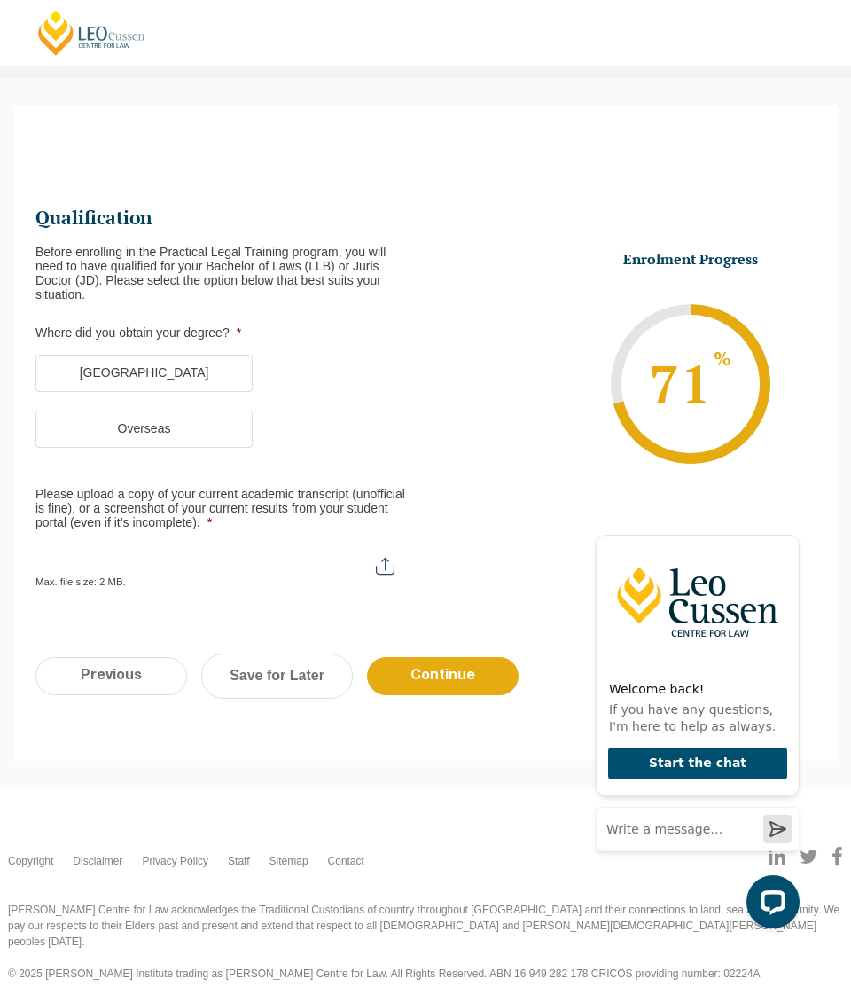
scroll to position [0, 0]
click at [170, 363] on label "Australia" at bounding box center [143, 373] width 217 height 37
click at [0, 0] on input "Australia" at bounding box center [0, 0] width 0 height 0
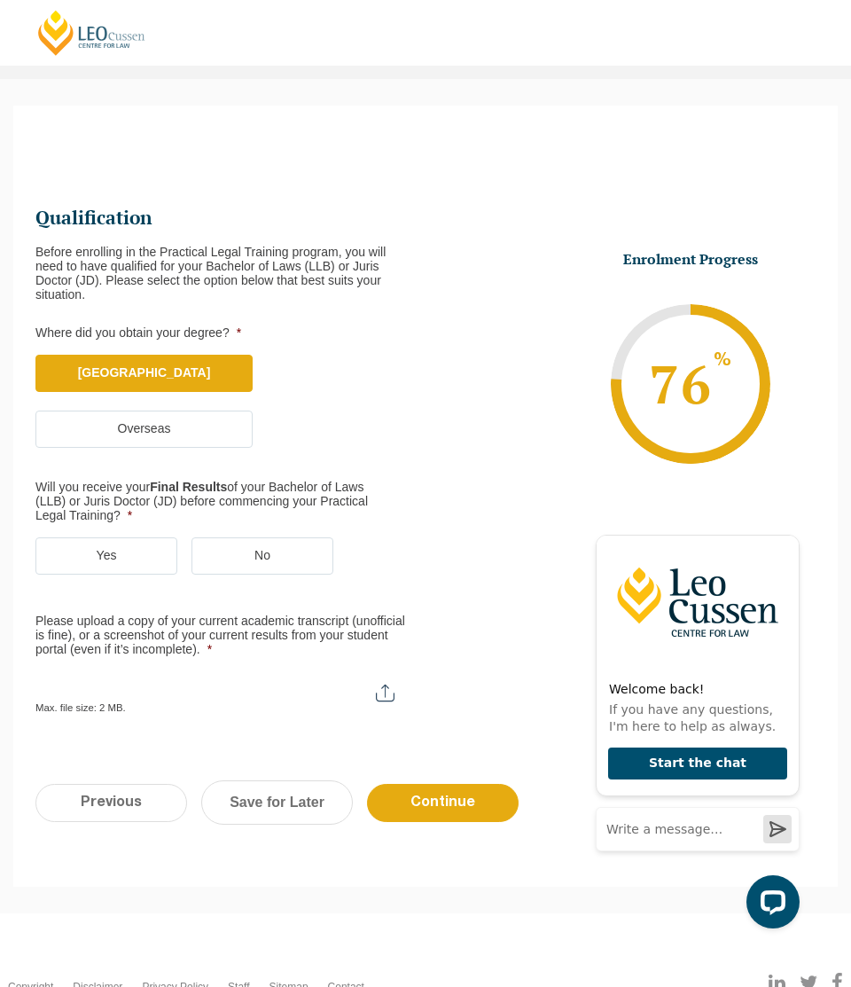
click at [262, 554] on label "No" at bounding box center [262, 555] width 142 height 37
click at [0, 0] on input "No" at bounding box center [0, 0] width 0 height 0
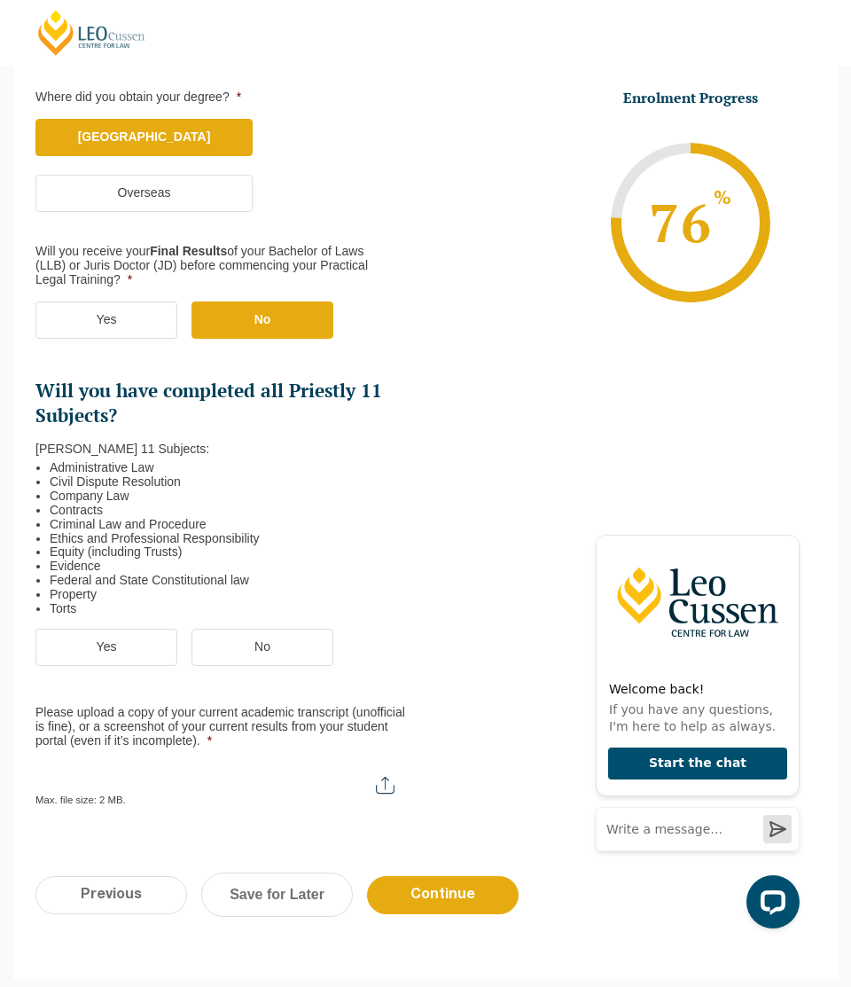
scroll to position [317, 0]
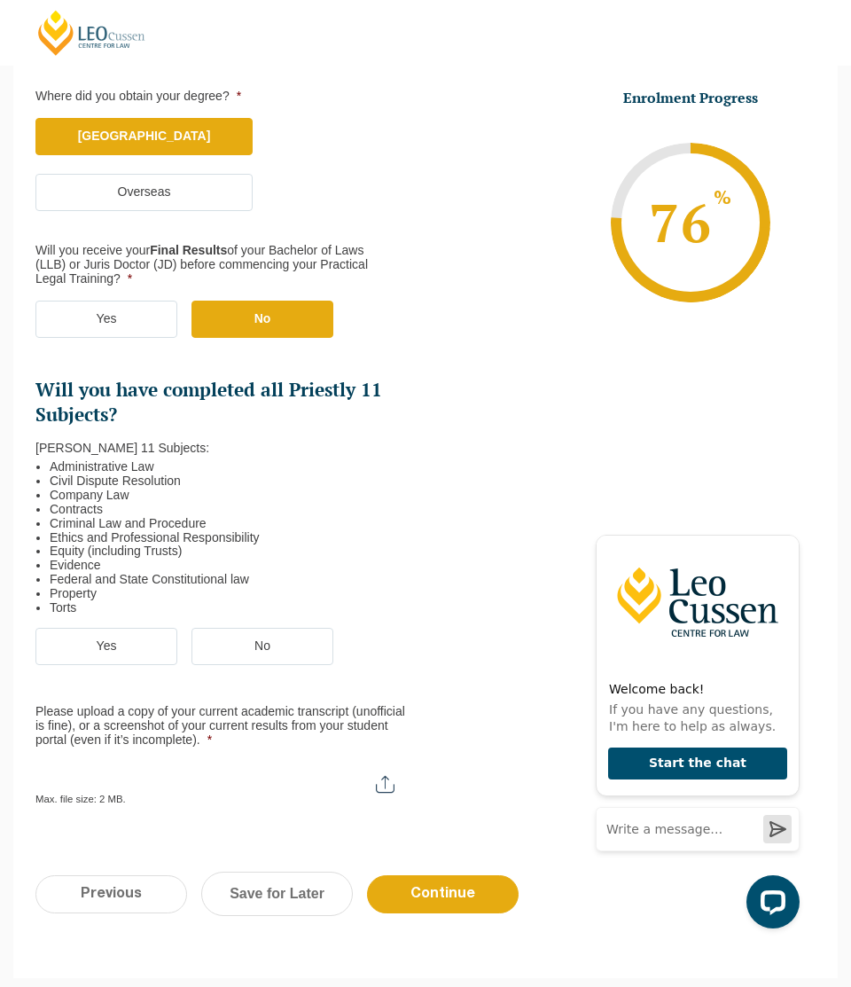
click at [113, 645] on label "Yes" at bounding box center [106, 646] width 142 height 37
click at [0, 0] on input "Yes" at bounding box center [0, 0] width 0 height 0
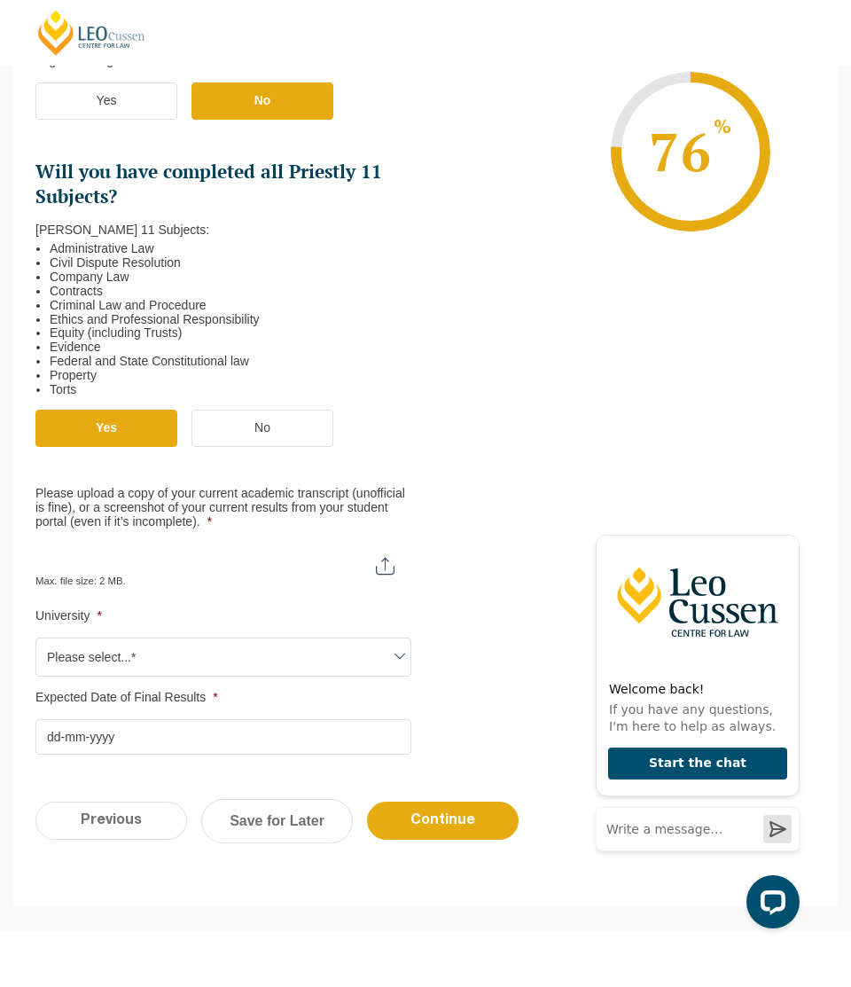
scroll to position [536, 0]
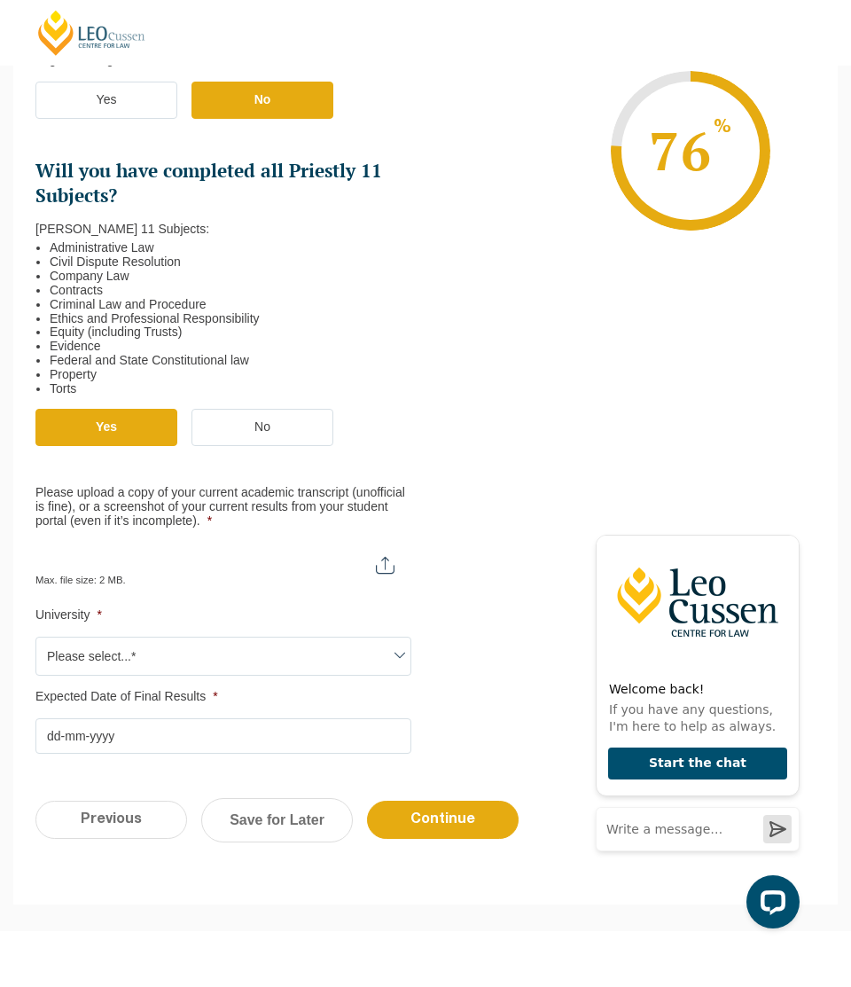
click at [355, 669] on span "Please select...*" at bounding box center [223, 655] width 374 height 37
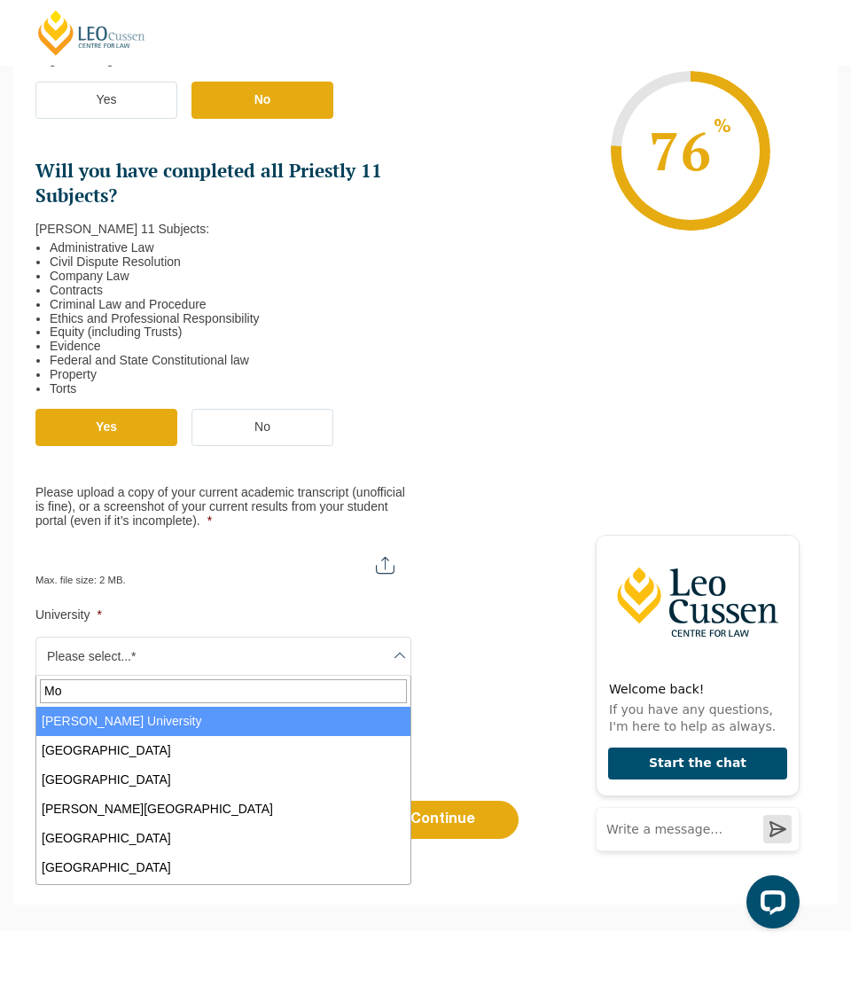
type input "Mon"
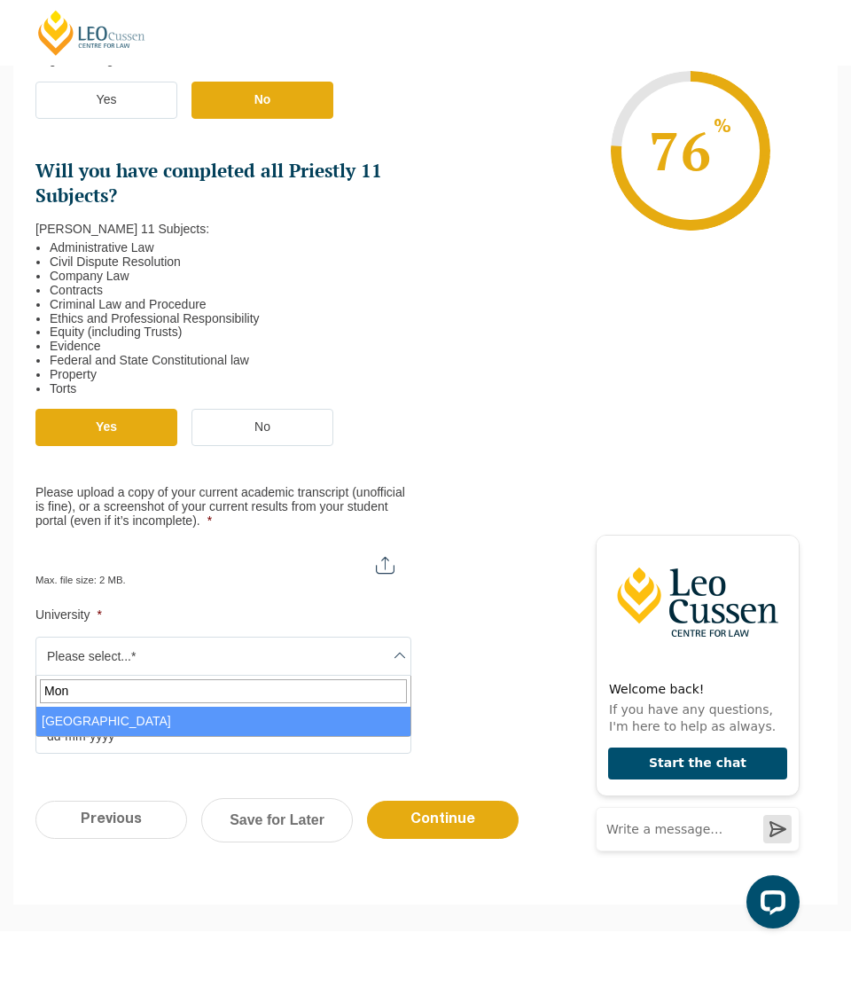
select select "Monash University"
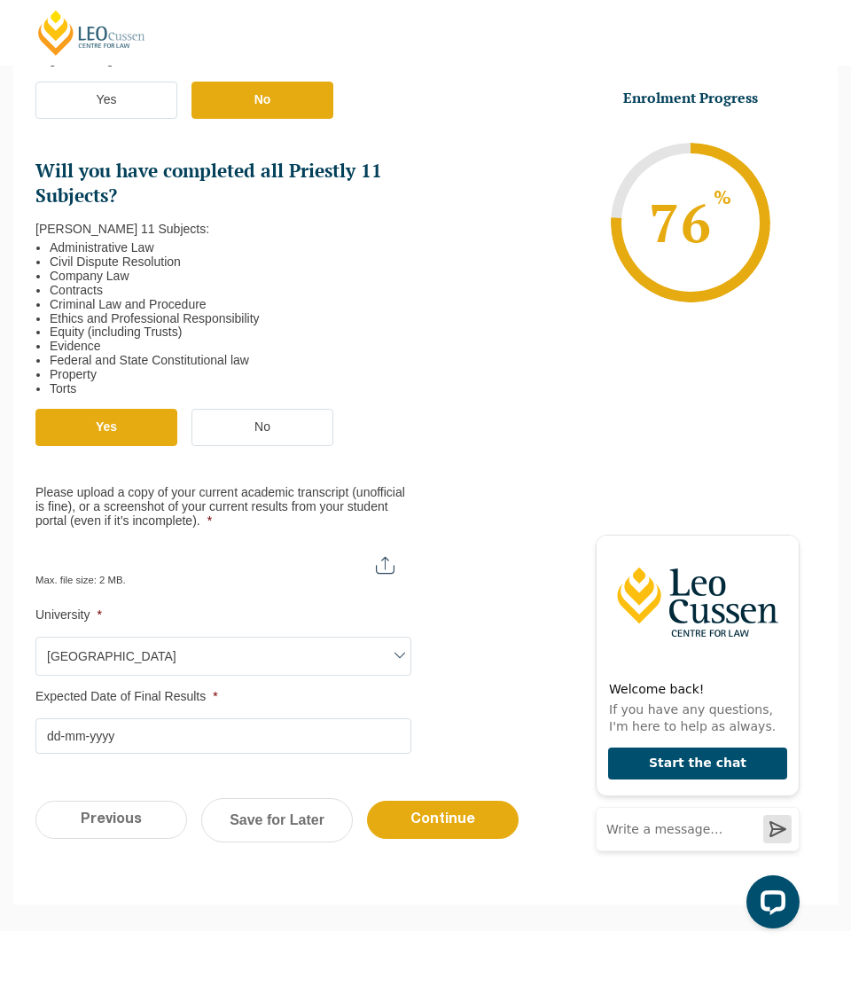
click at [130, 741] on input "Expected Date of Final Results *" at bounding box center [223, 735] width 376 height 35
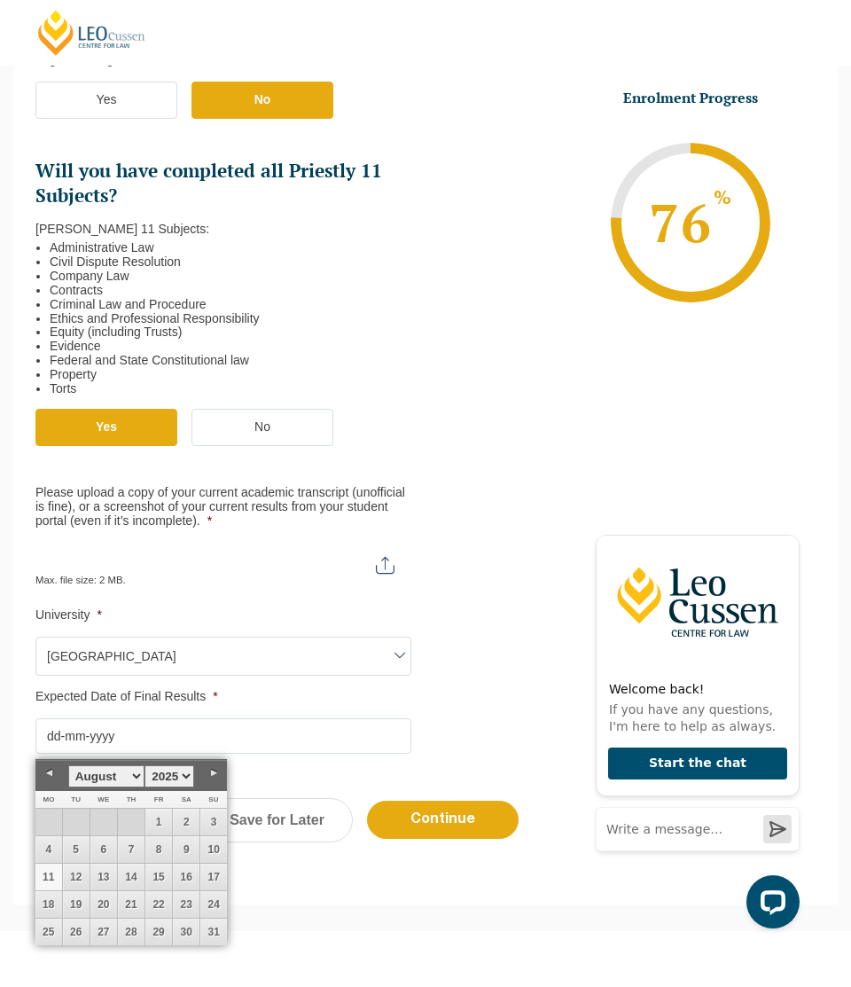
click at [191, 737] on input "Expected Date of Final Results *" at bounding box center [223, 735] width 376 height 35
click at [379, 696] on label "Expected Date of Final Results *" at bounding box center [223, 697] width 376 height 14
click at [379, 718] on input "Expected Date of Final Results *" at bounding box center [223, 735] width 376 height 35
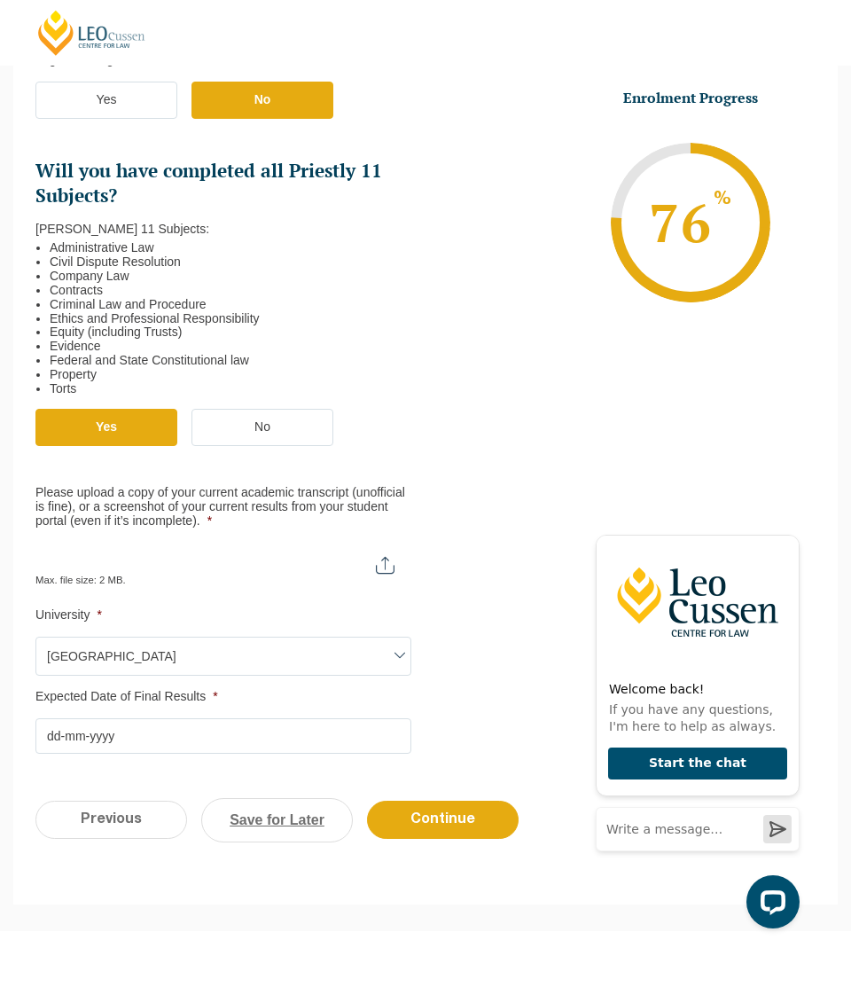
click at [258, 814] on link "Save for Later" at bounding box center [277, 820] width 152 height 44
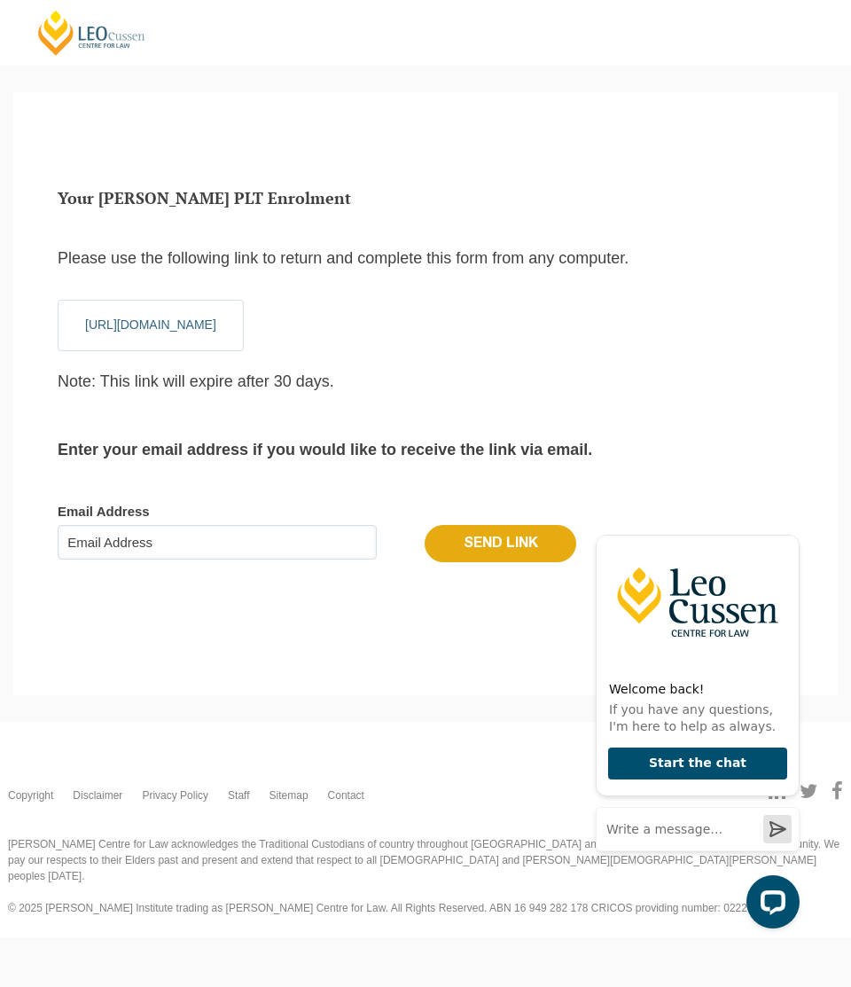
scroll to position [20, 7]
click at [203, 544] on input "Email Address" at bounding box center [217, 542] width 319 height 35
type input "mohadesahussaini18@gmail.com"
click at [472, 543] on input "Send Link" at bounding box center [501, 543] width 152 height 37
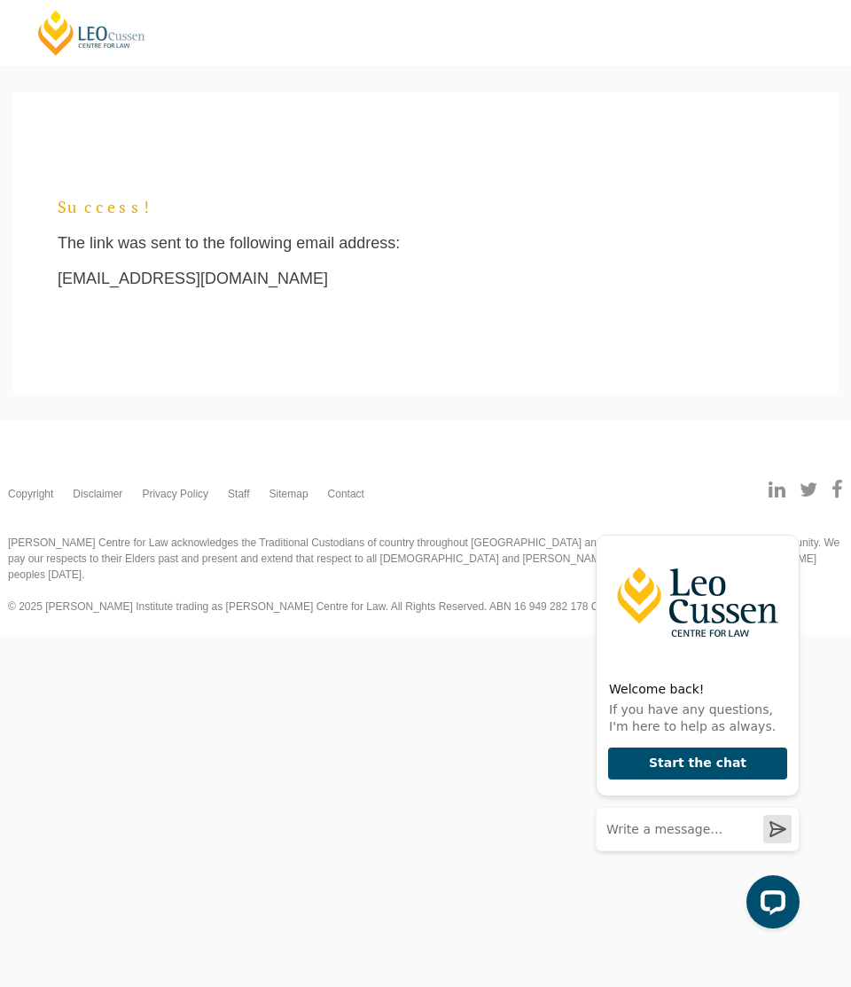
scroll to position [16, 7]
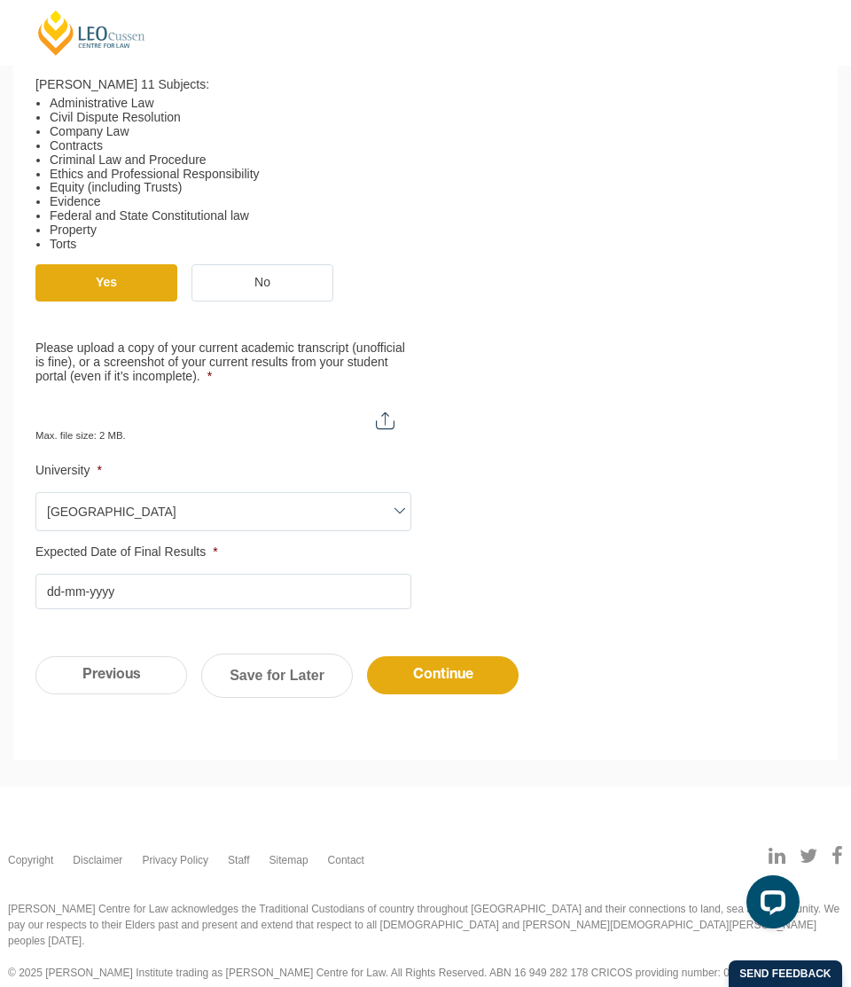
click at [371, 418] on input "Please upload a copy of your current academic transcript (unofficial is fine), …" at bounding box center [223, 413] width 376 height 30
type input "C:\fakepath\Academic Transcript.pdf"
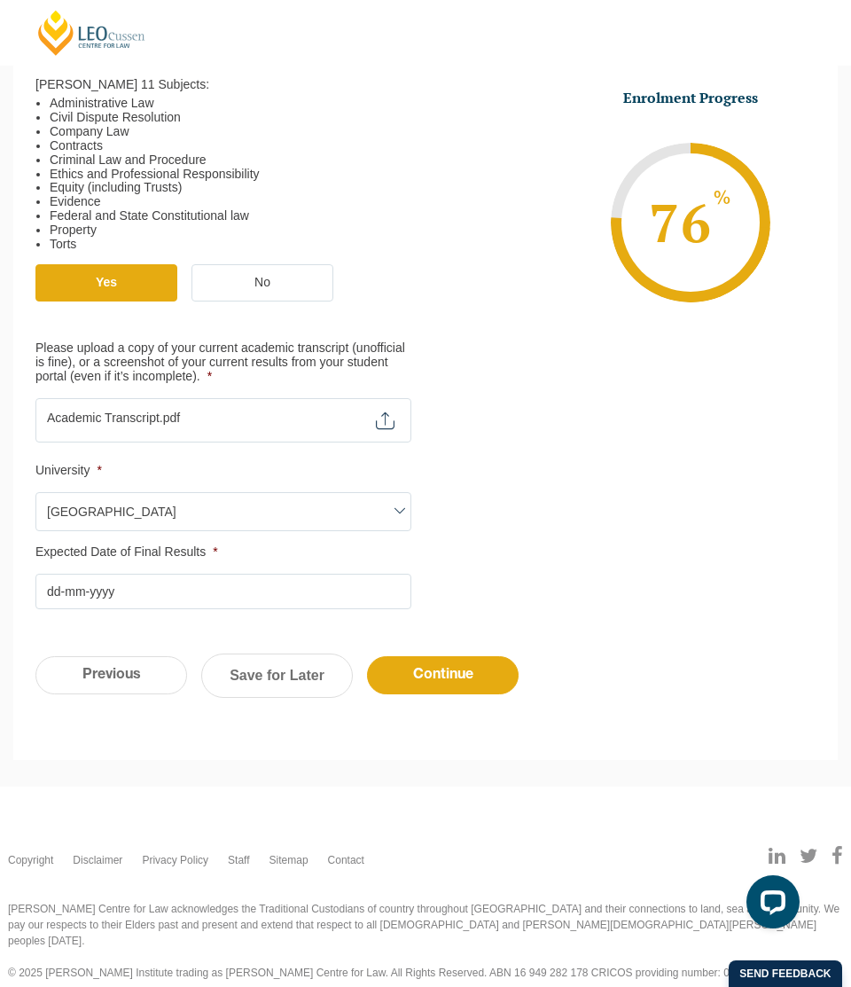
click at [127, 583] on input "Expected Date of Final Results *" at bounding box center [223, 591] width 376 height 35
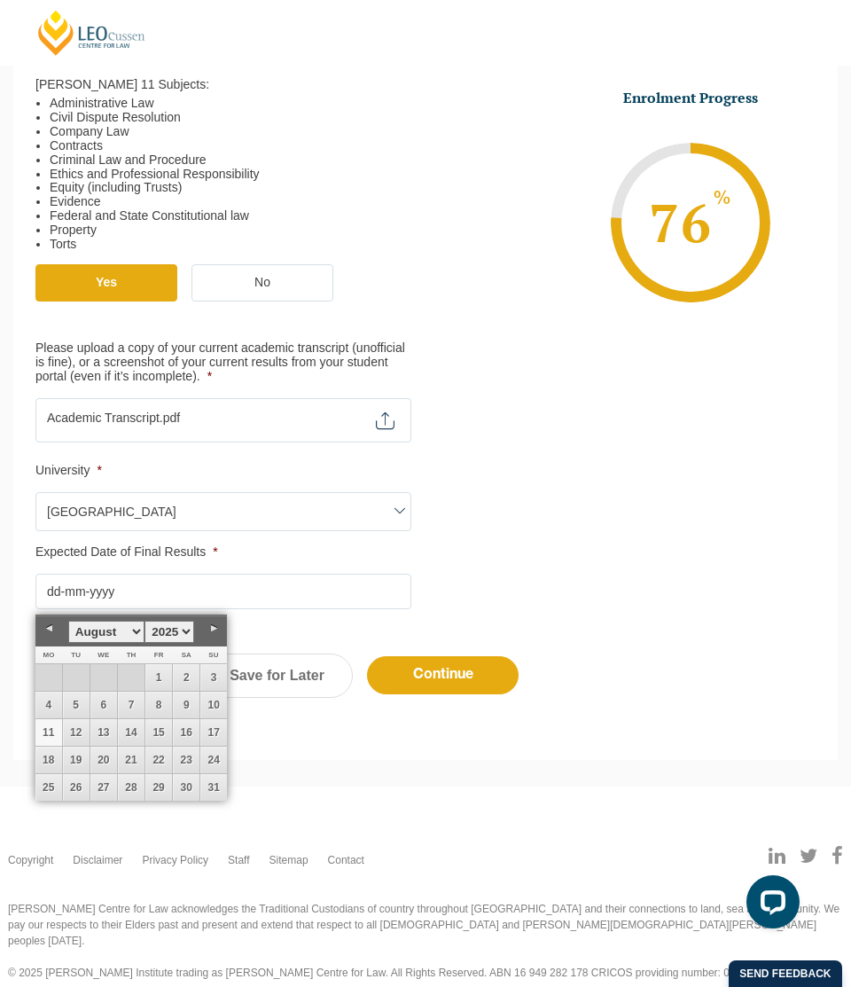
click at [177, 626] on select "1925 1926 1927 1928 1929 1930 1931 1932 1933 1934 1935 1936 1937 1938 1939 1940…" at bounding box center [169, 632] width 50 height 22
click at [129, 637] on select "January February March April May June July August September October November De…" at bounding box center [106, 632] width 76 height 22
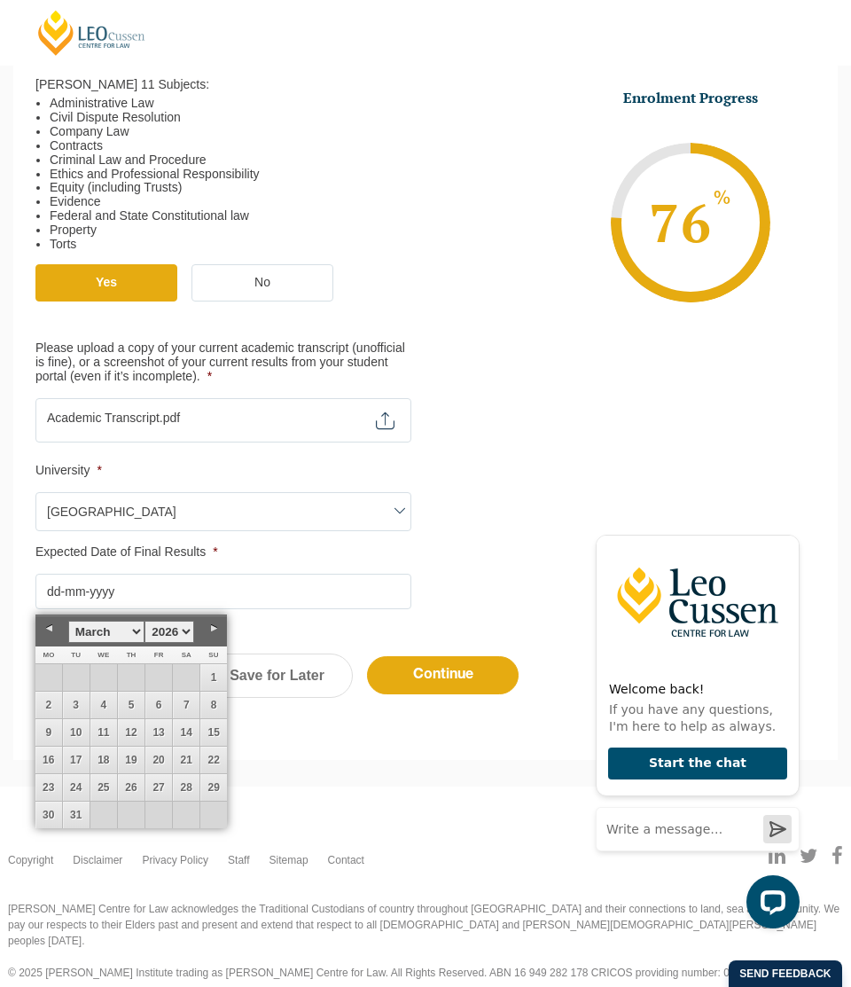
click at [133, 627] on select "January February March April May June July August September October November De…" at bounding box center [106, 632] width 76 height 22
click at [43, 738] on link "11" at bounding box center [48, 732] width 27 height 27
type input "11-05-2026"
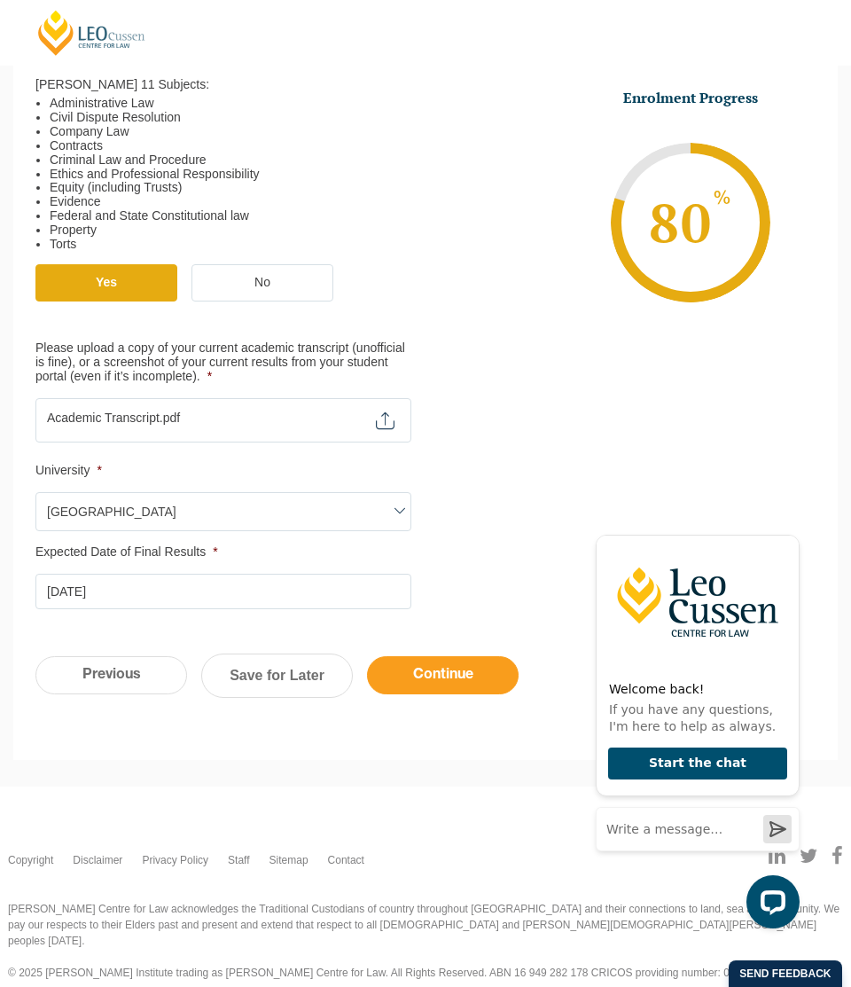
click at [433, 668] on input "Continue" at bounding box center [443, 675] width 152 height 38
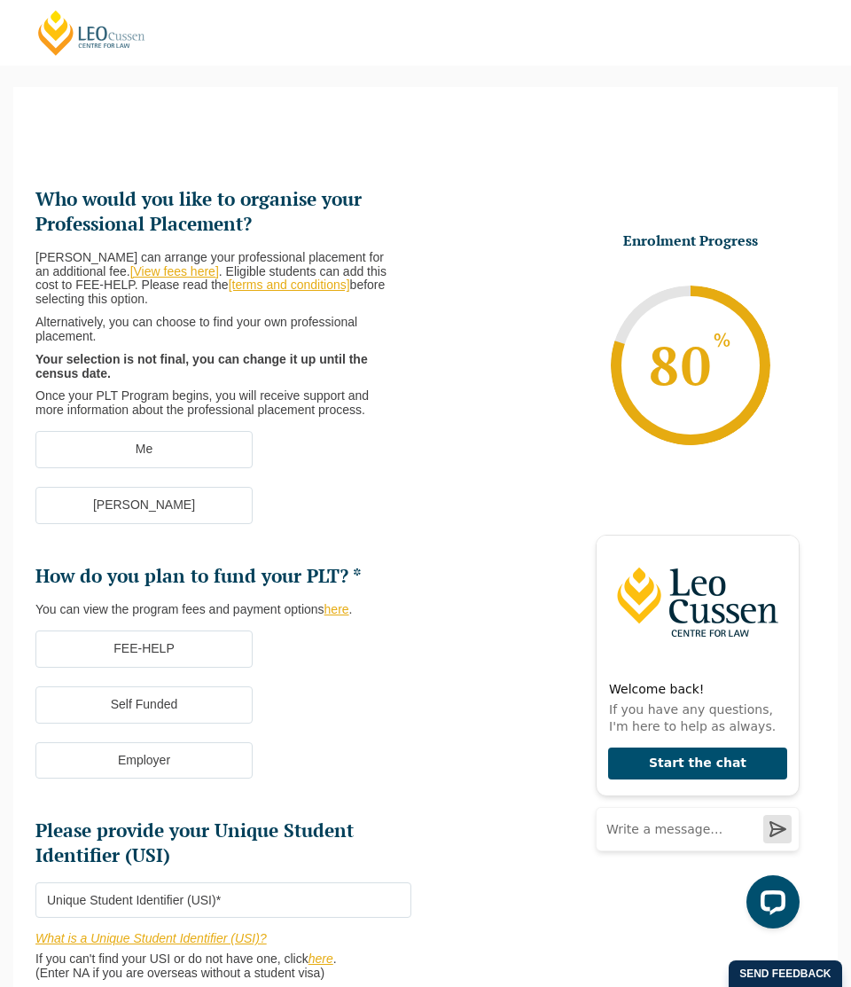
scroll to position [98, 0]
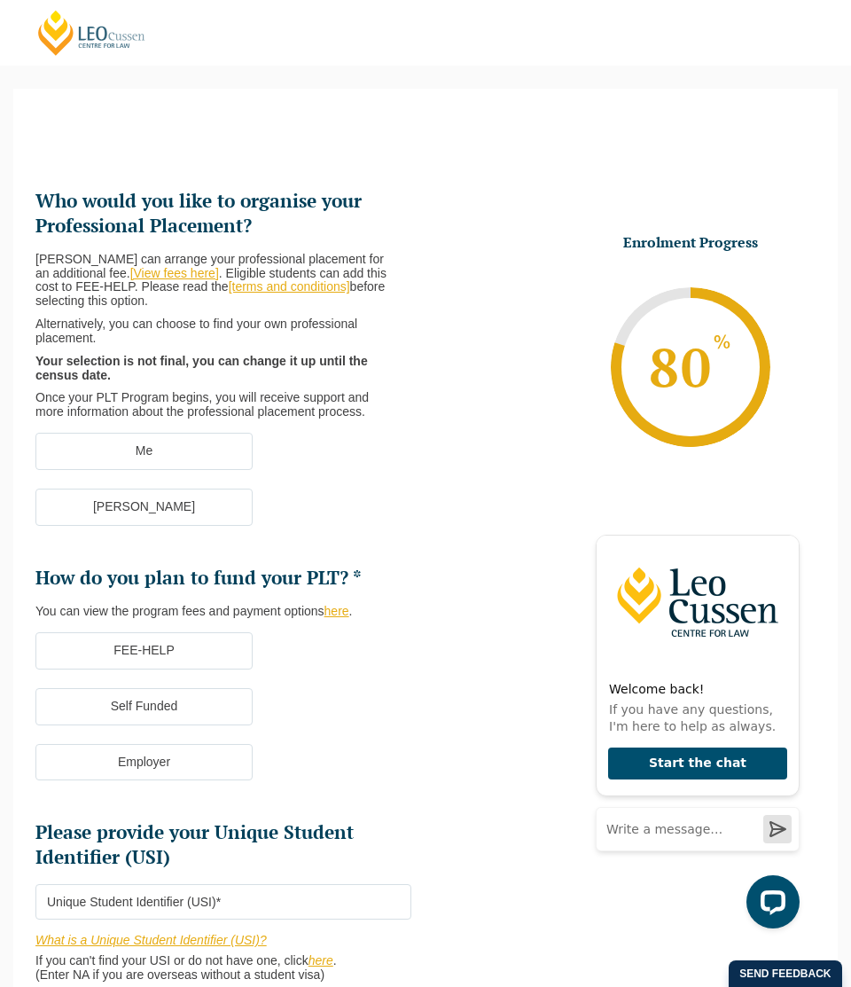
click at [143, 449] on label "Me" at bounding box center [143, 451] width 217 height 37
click at [0, 0] on input "Me" at bounding box center [0, 0] width 0 height 0
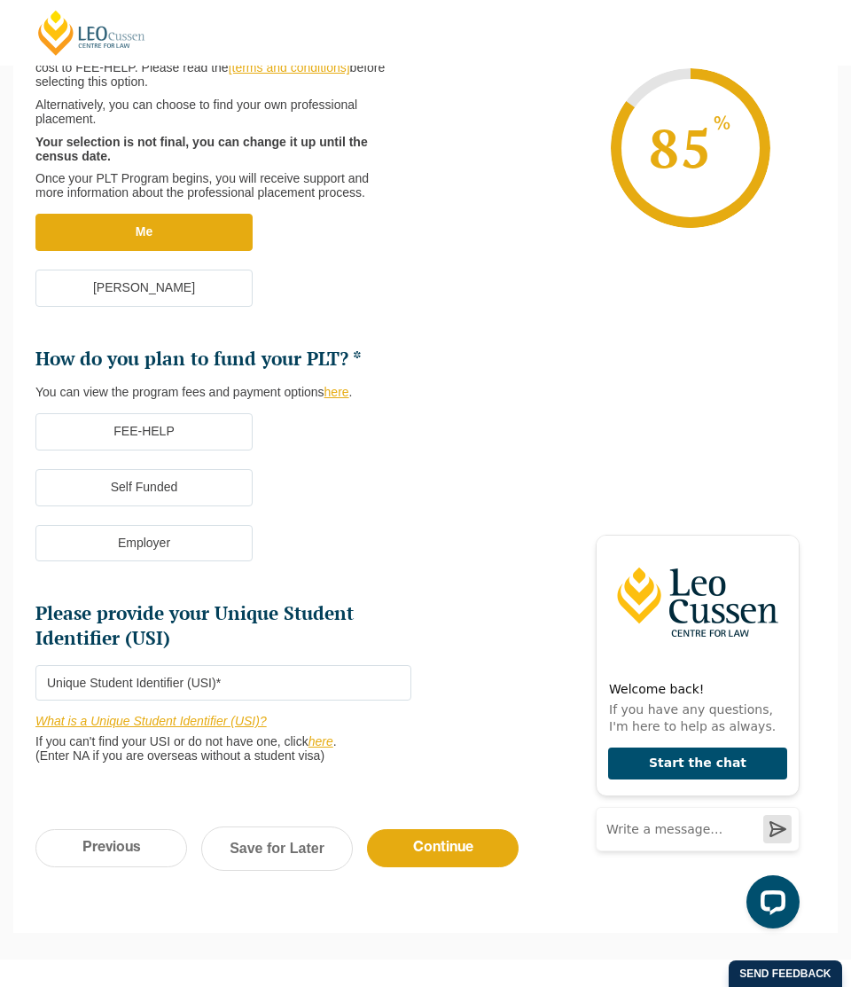
scroll to position [317, 0]
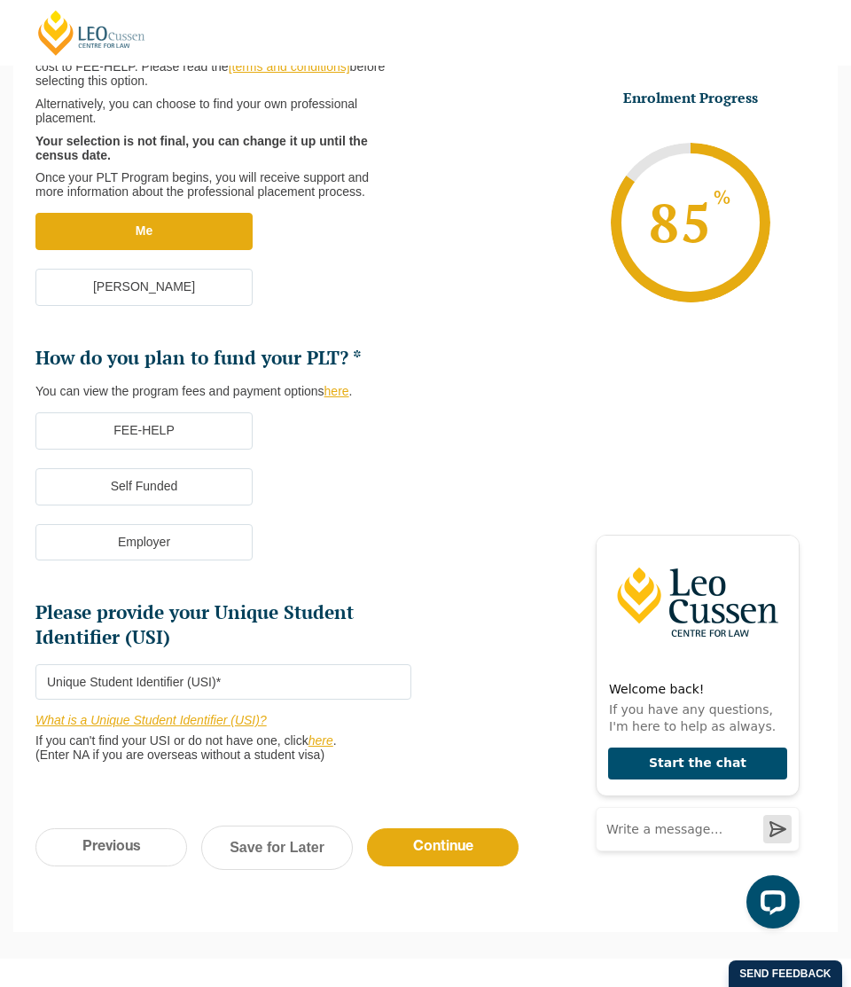
click at [208, 425] on label "FEE-HELP" at bounding box center [143, 430] width 217 height 37
click at [0, 0] on input "FEE-HELP" at bounding box center [0, 0] width 0 height 0
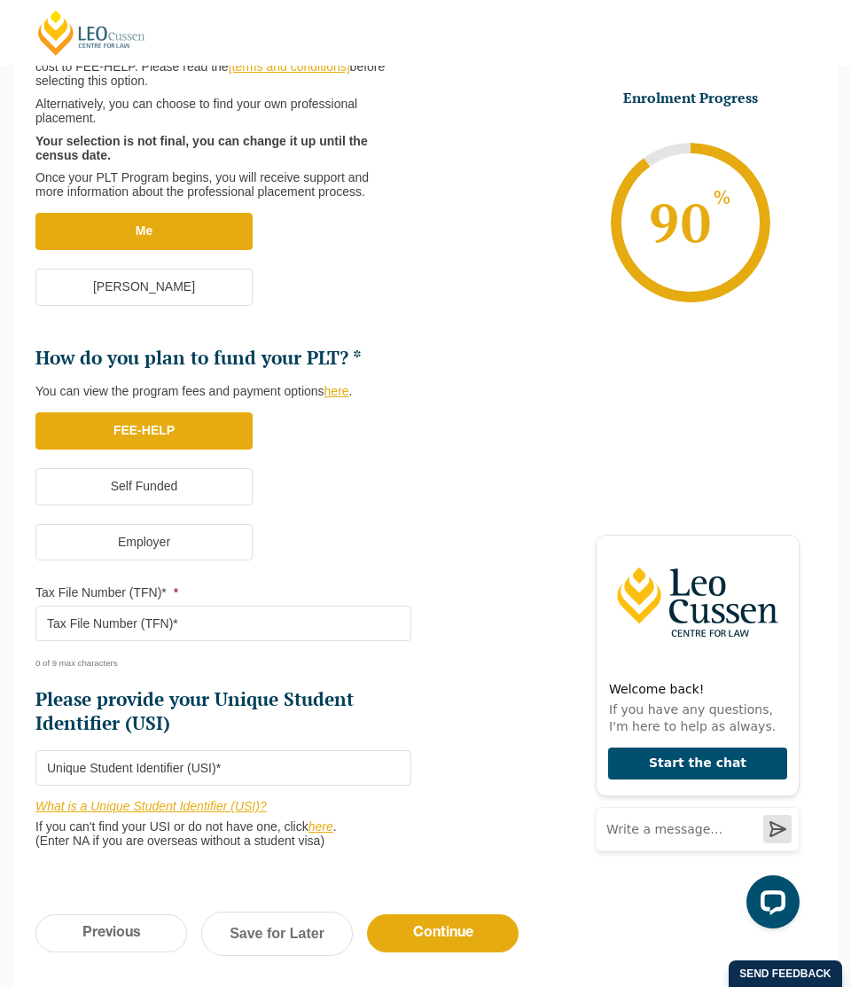
click at [241, 621] on input "Tax File Number (TFN)* *" at bounding box center [223, 622] width 376 height 35
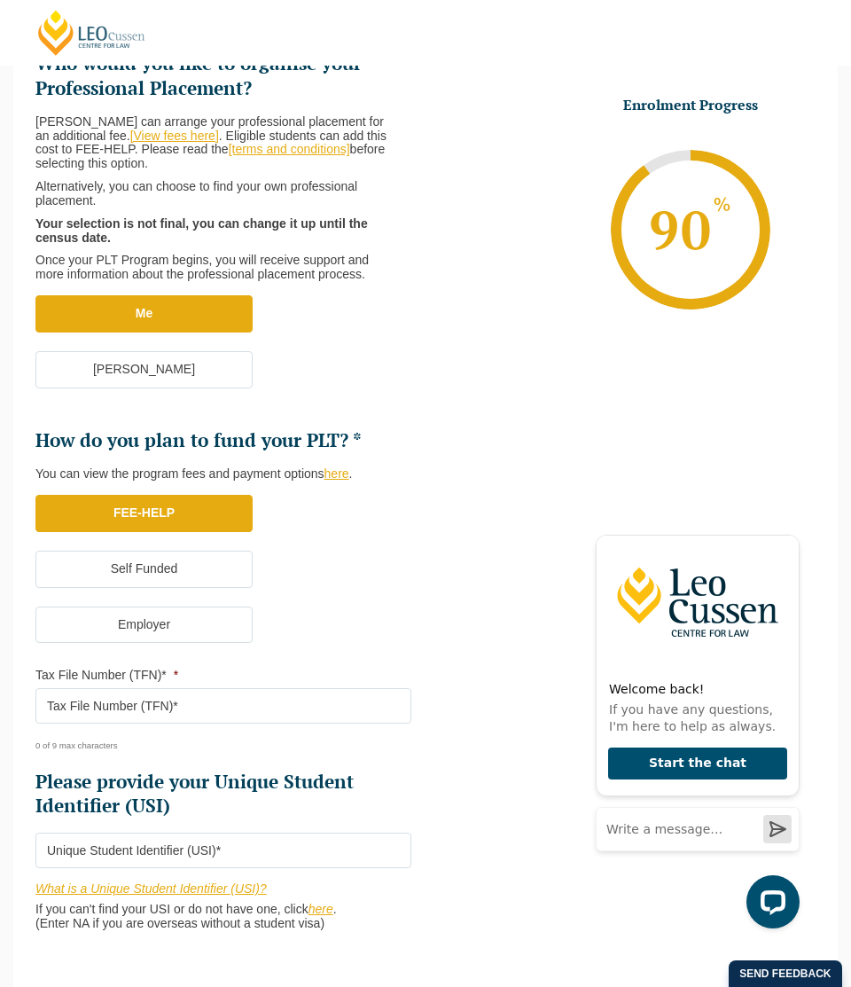
scroll to position [236, 0]
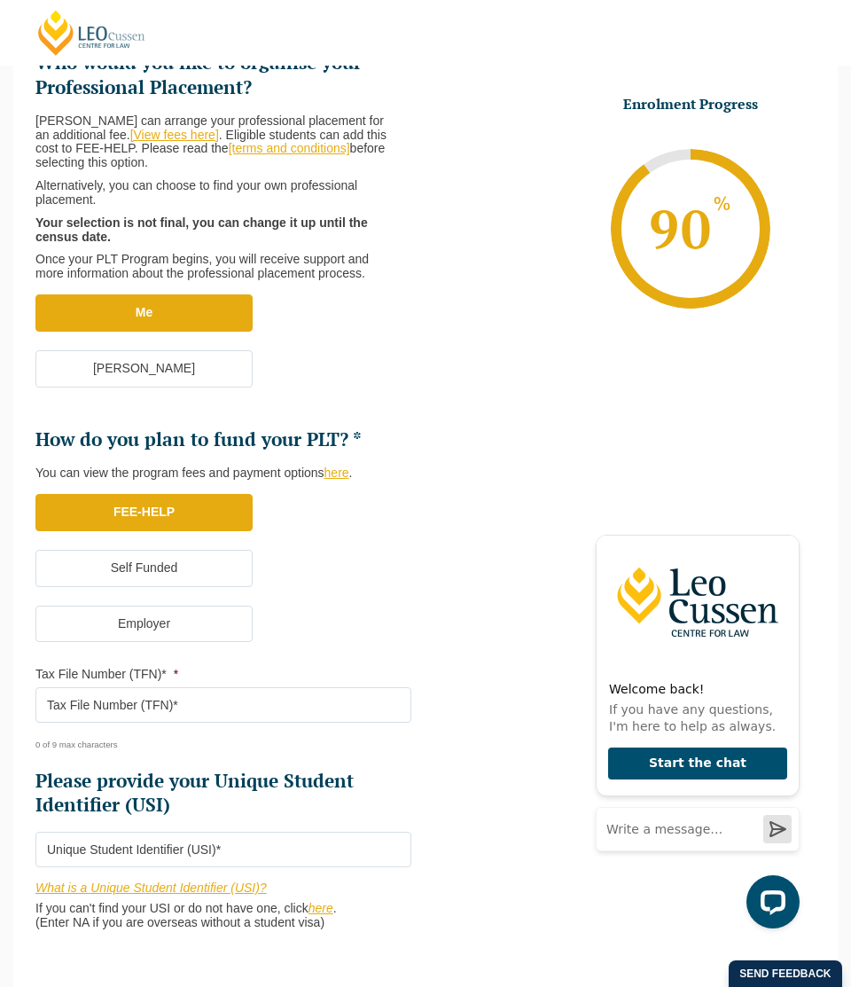
click at [190, 558] on label "Self Funded" at bounding box center [143, 568] width 217 height 37
click at [0, 0] on input "Self Funded" at bounding box center [0, 0] width 0 height 0
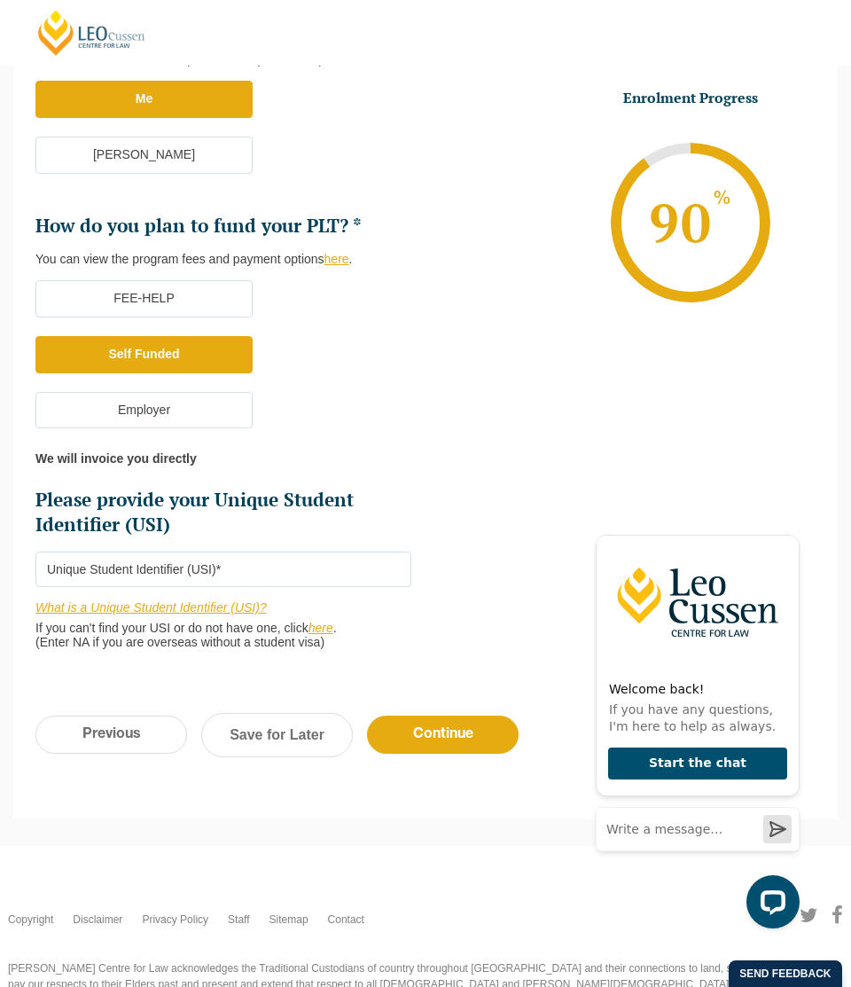
scroll to position [451, 0]
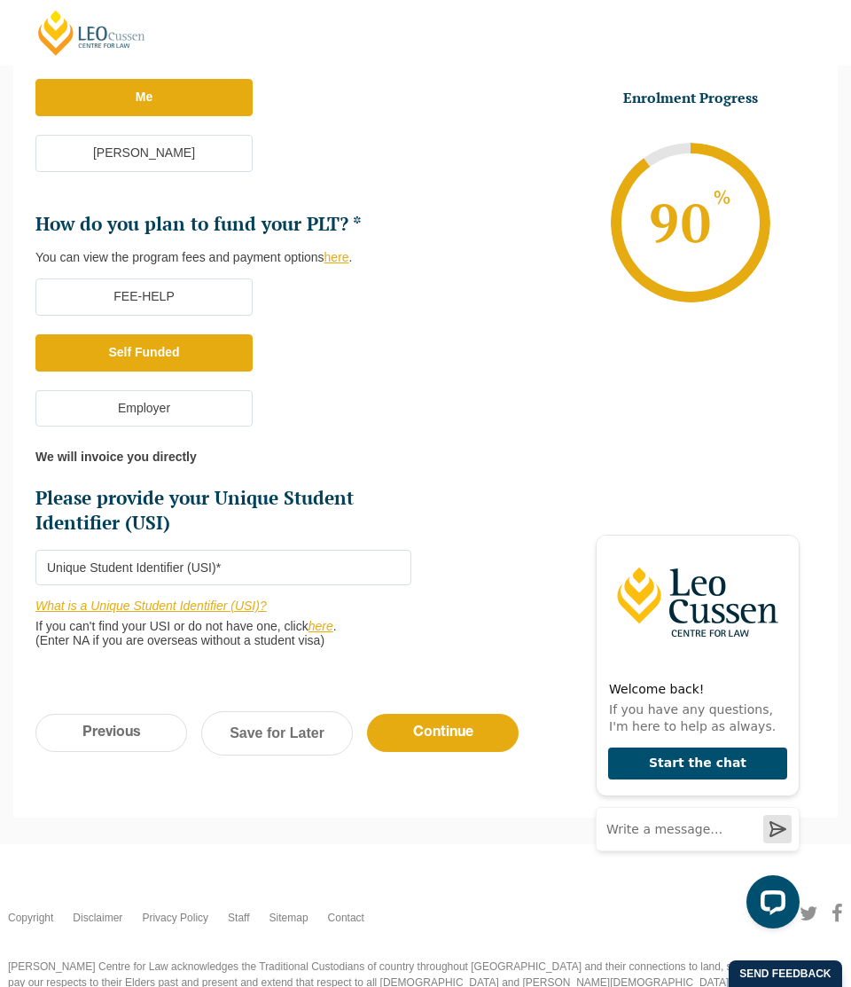
click at [230, 574] on input "Please provide your Unique Student Identifier (USI) *" at bounding box center [223, 567] width 376 height 35
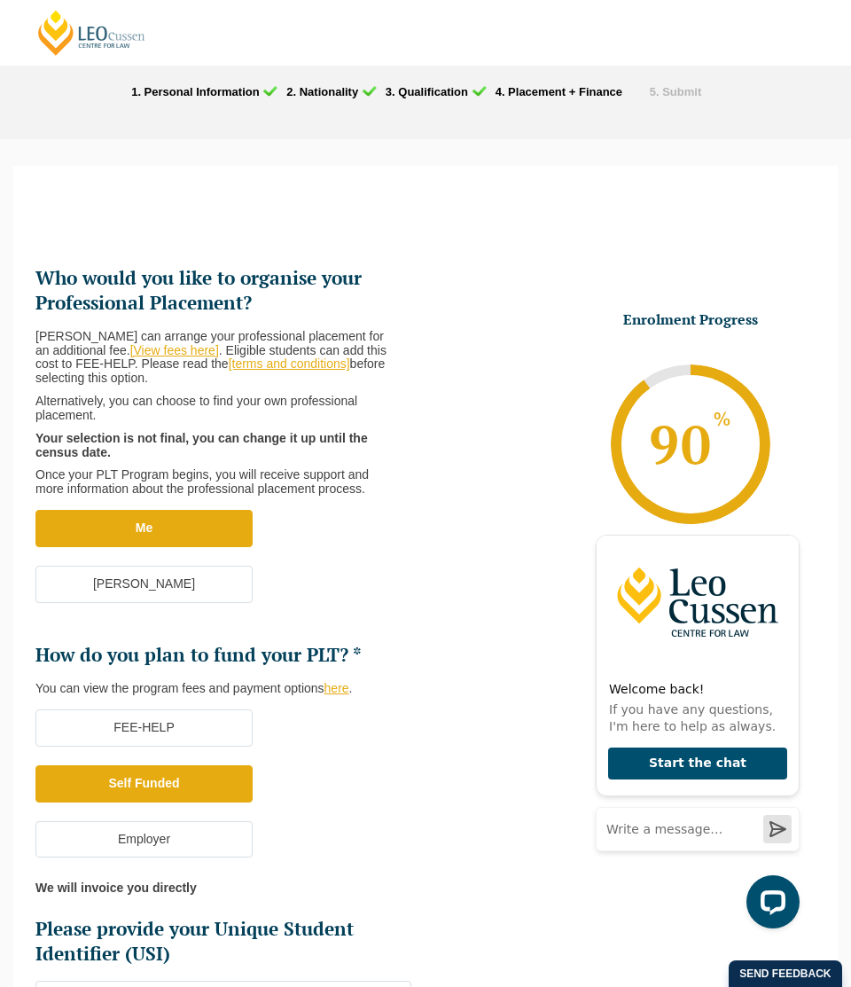
scroll to position [0, 0]
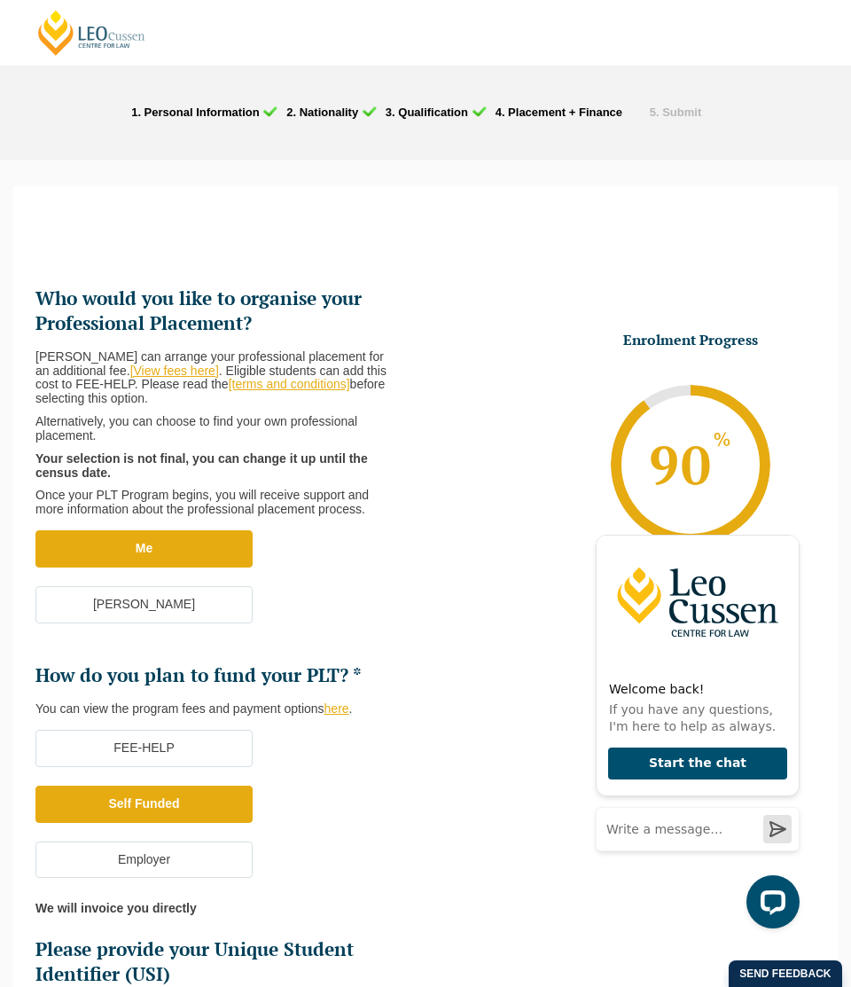
click at [159, 863] on label "Employer" at bounding box center [143, 859] width 217 height 37
click at [0, 0] on input "Employer" at bounding box center [0, 0] width 0 height 0
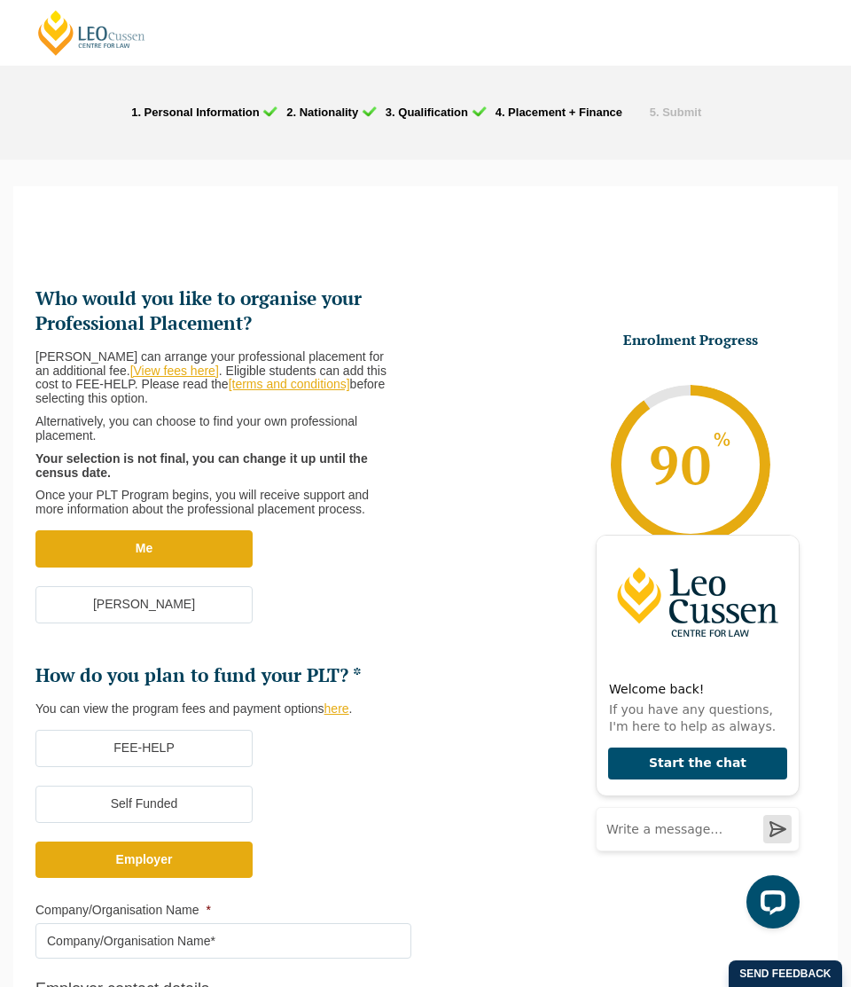
click at [196, 800] on label "Self Funded" at bounding box center [143, 803] width 217 height 37
click at [0, 0] on input "Self Funded" at bounding box center [0, 0] width 0 height 0
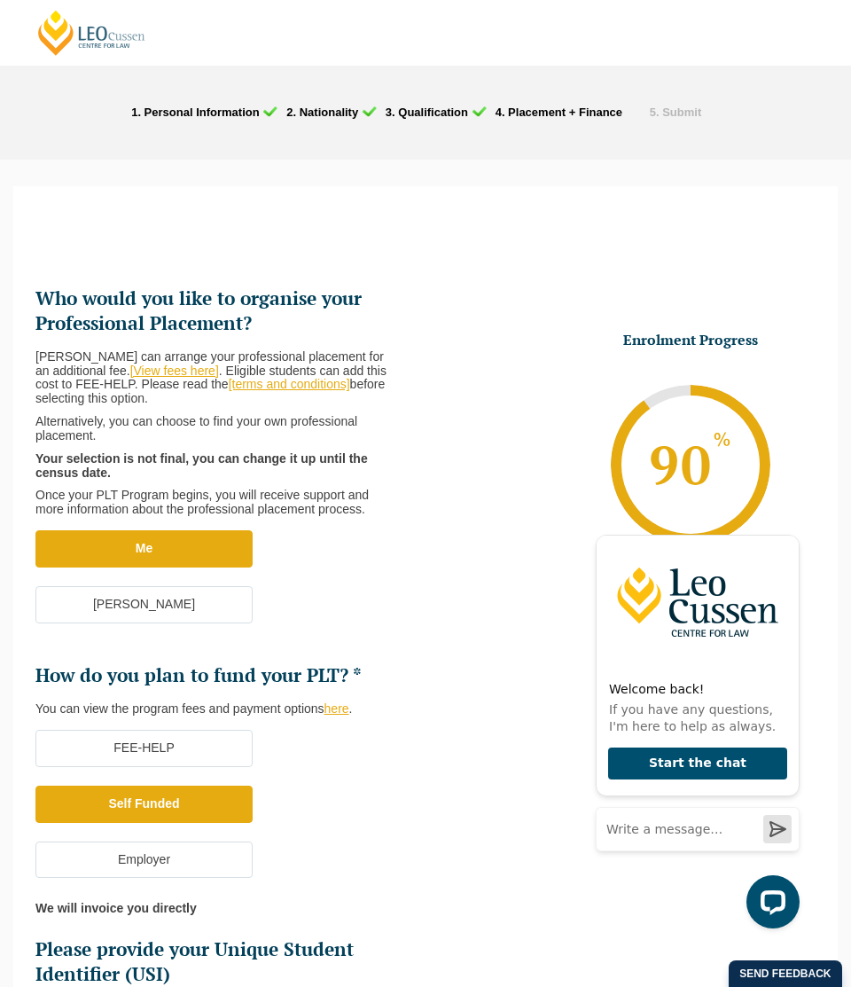
scroll to position [31, 0]
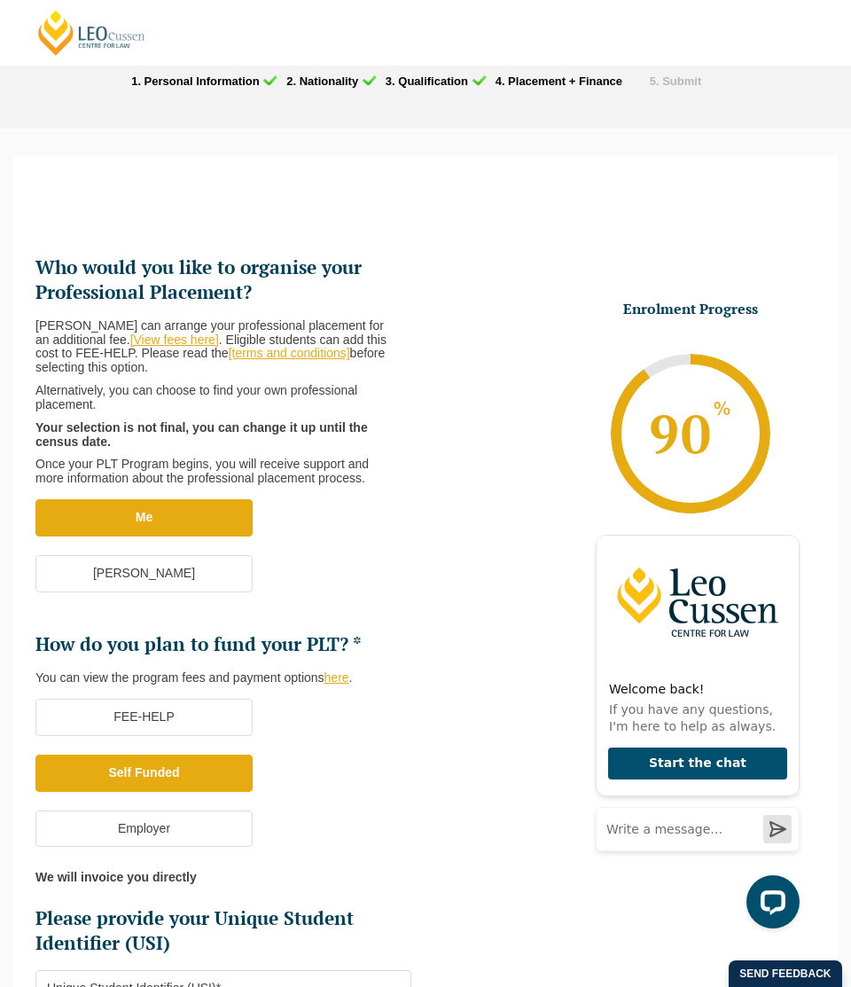
click at [190, 720] on label "FEE-HELP" at bounding box center [143, 717] width 217 height 37
click at [0, 0] on input "FEE-HELP" at bounding box center [0, 0] width 0 height 0
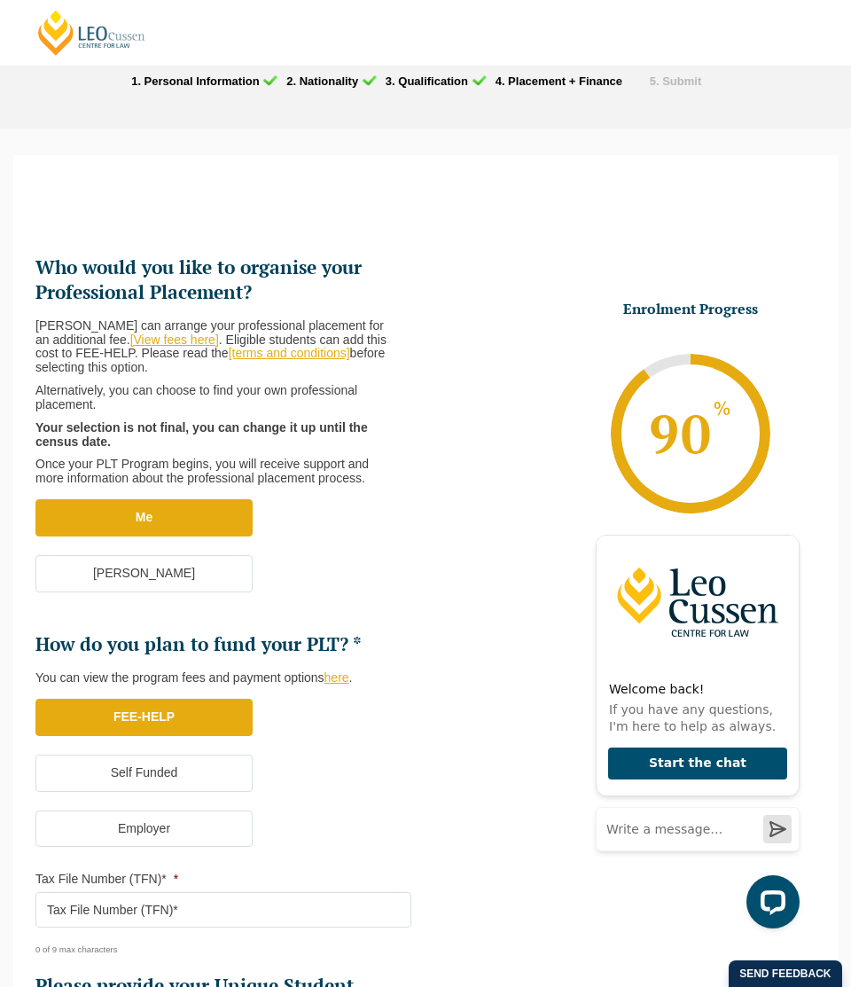
click at [173, 762] on label "Self Funded" at bounding box center [143, 772] width 217 height 37
click at [0, 0] on input "Self Funded" at bounding box center [0, 0] width 0 height 0
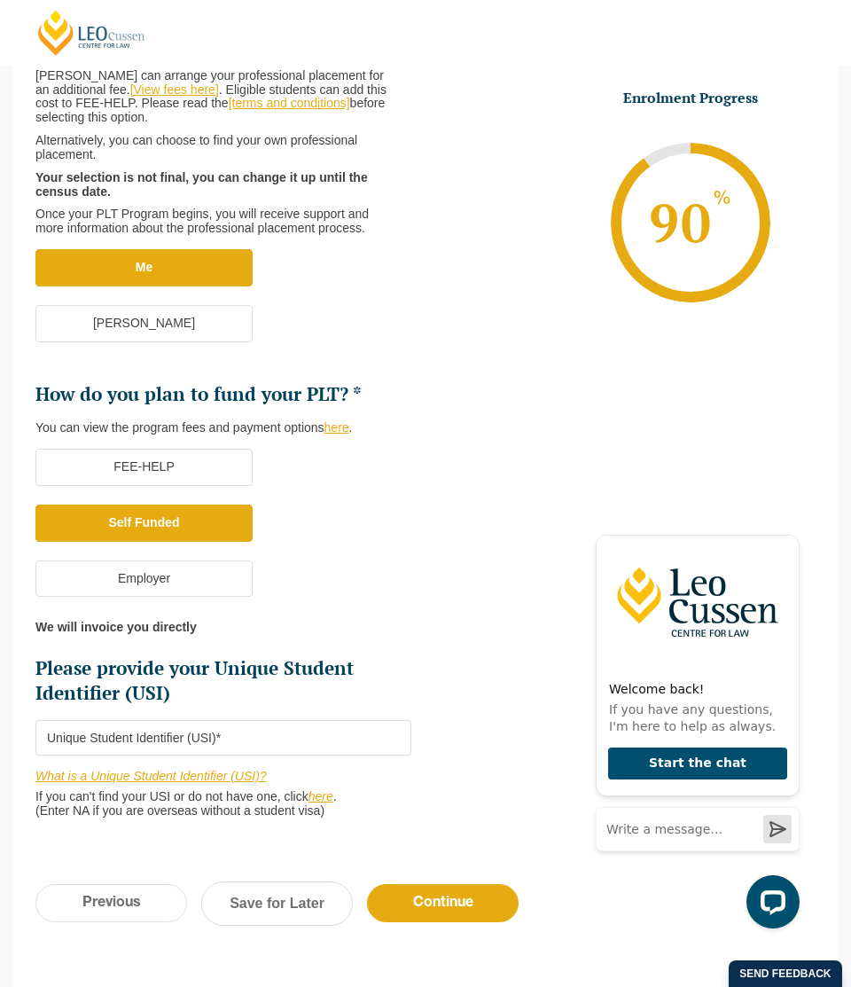
scroll to position [284, 0]
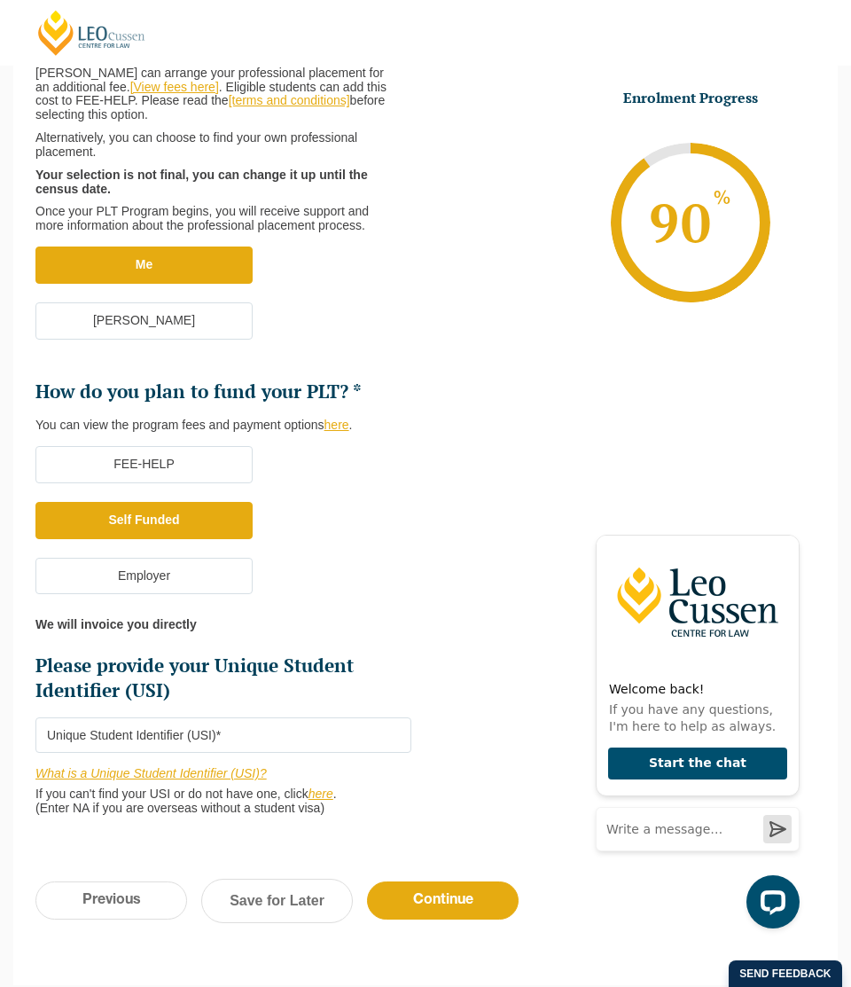
click at [223, 747] on input "Please provide your Unique Student Identifier (USI) *" at bounding box center [223, 734] width 376 height 35
paste input "38PA27UXRZ"
type input "38PA27UXRZ"
click at [426, 892] on input "Continue" at bounding box center [443, 900] width 152 height 38
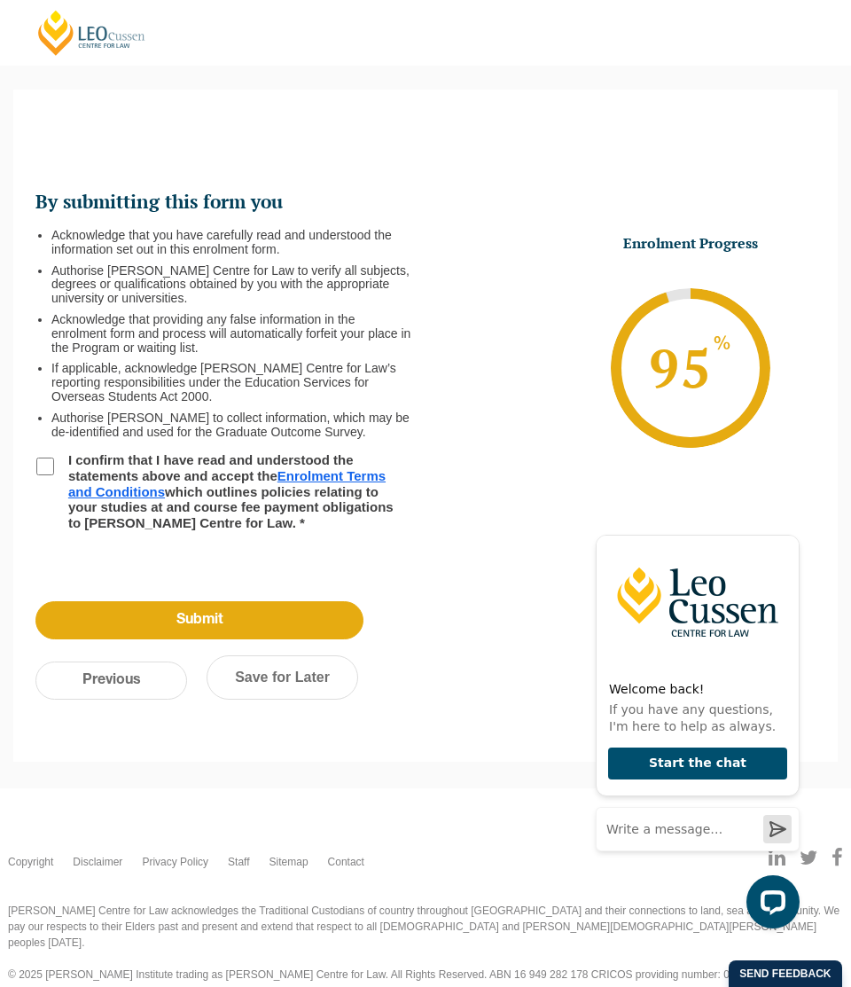
scroll to position [0, 0]
click at [48, 454] on li "I confirm that I have read and understood the statements above and accept the E…" at bounding box center [230, 490] width 390 height 77
click at [42, 469] on input "I confirm that I have read and understood the statements above and accept the E…" at bounding box center [45, 466] width 18 height 18
checkbox input "true"
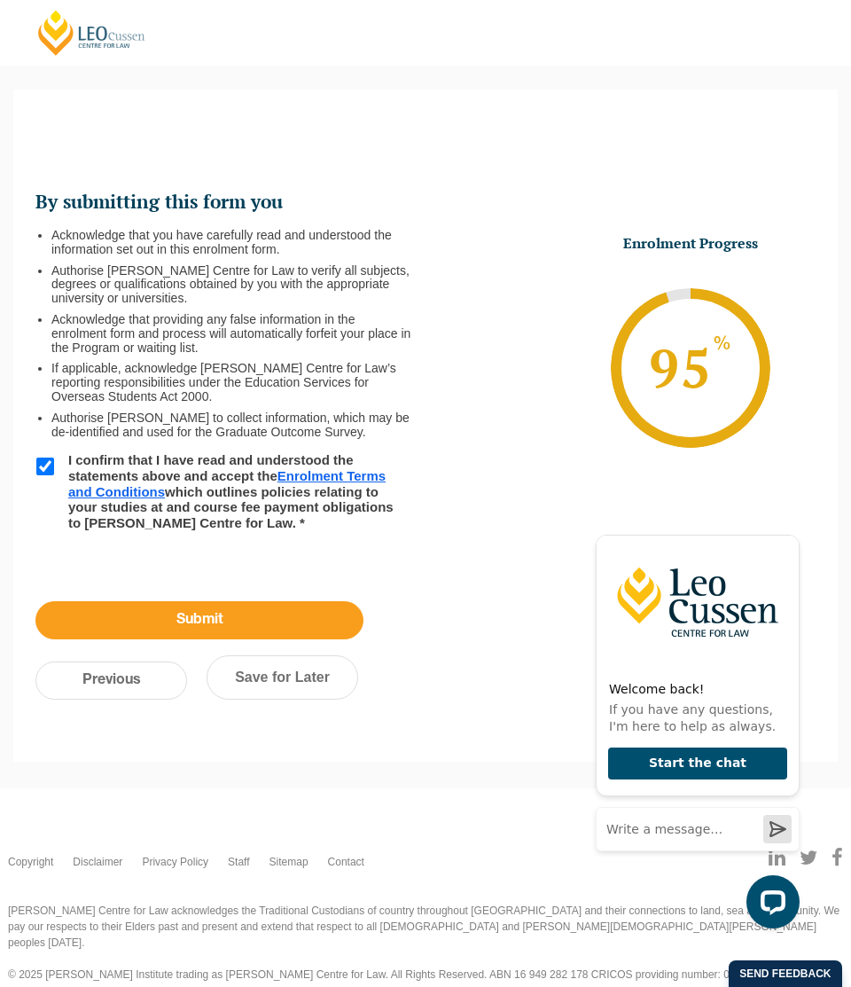
click at [188, 612] on input "Submit" at bounding box center [199, 620] width 328 height 38
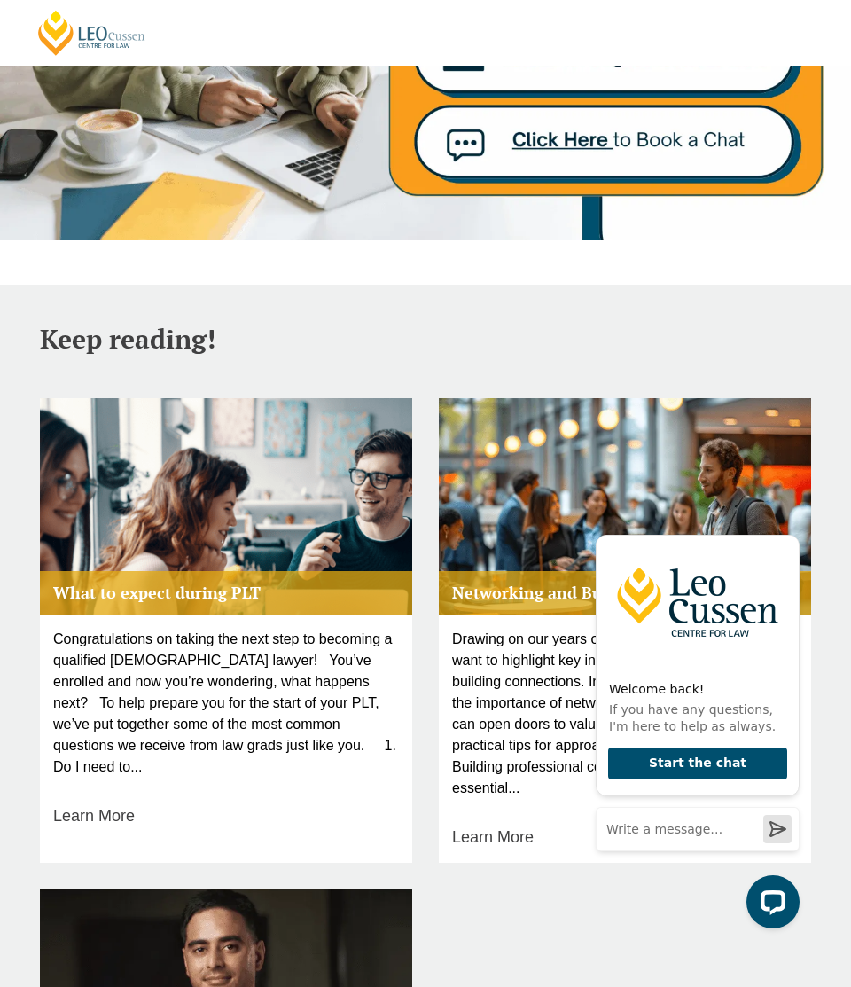
scroll to position [911, 0]
